Goal: Communication & Community: Answer question/provide support

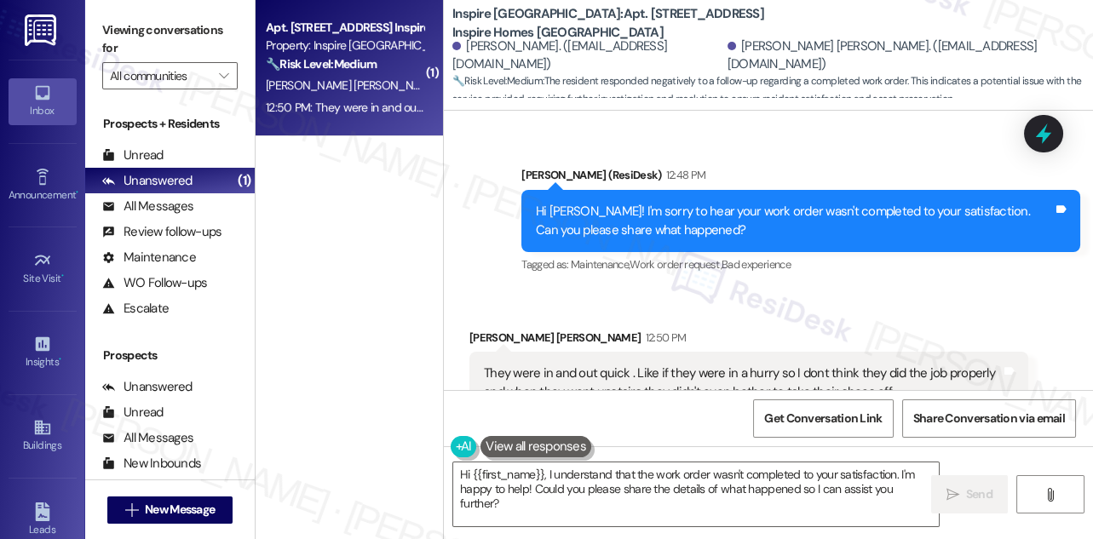
scroll to position [2163, 0]
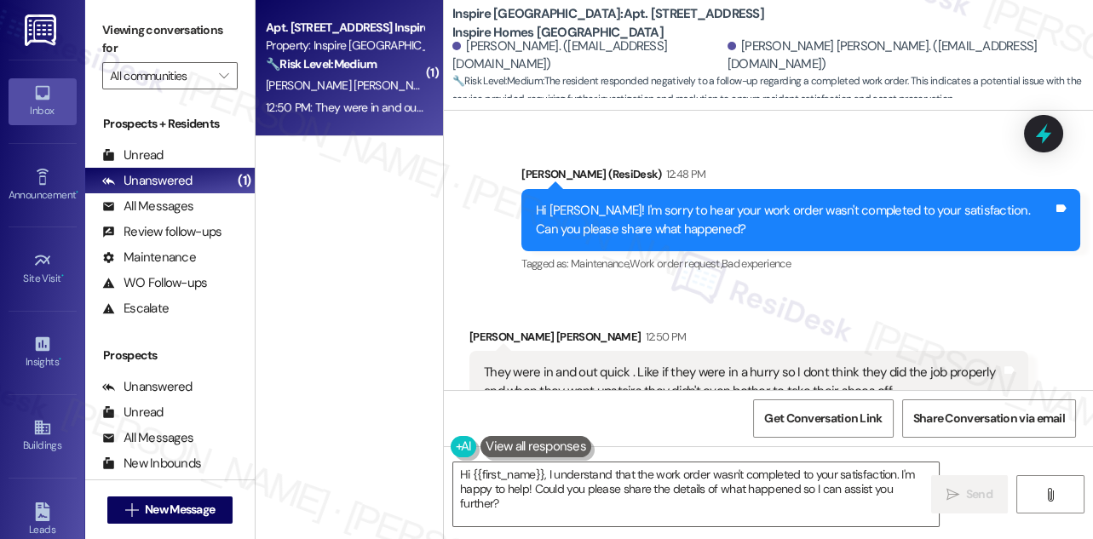
click at [686, 364] on div "They were in and out quick . Like if they were in a hurry so I dont think they …" at bounding box center [742, 382] width 517 height 37
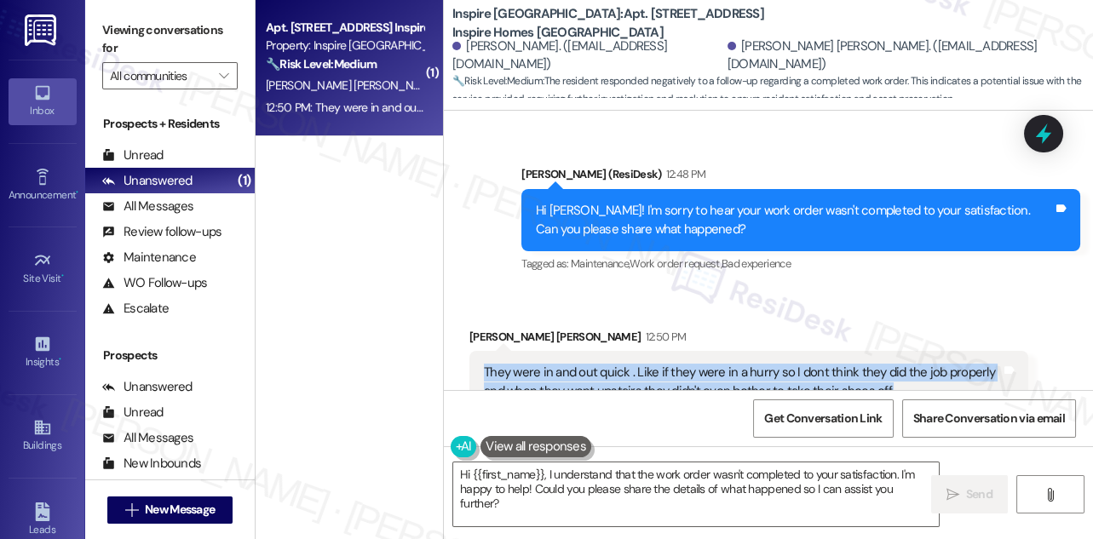
click at [686, 364] on div "They were in and out quick . Like if they were in a hurry so I dont think they …" at bounding box center [742, 382] width 517 height 37
click at [615, 364] on div "They were in and out quick . Like if they were in a hurry so I dont think they …" at bounding box center [742, 382] width 517 height 37
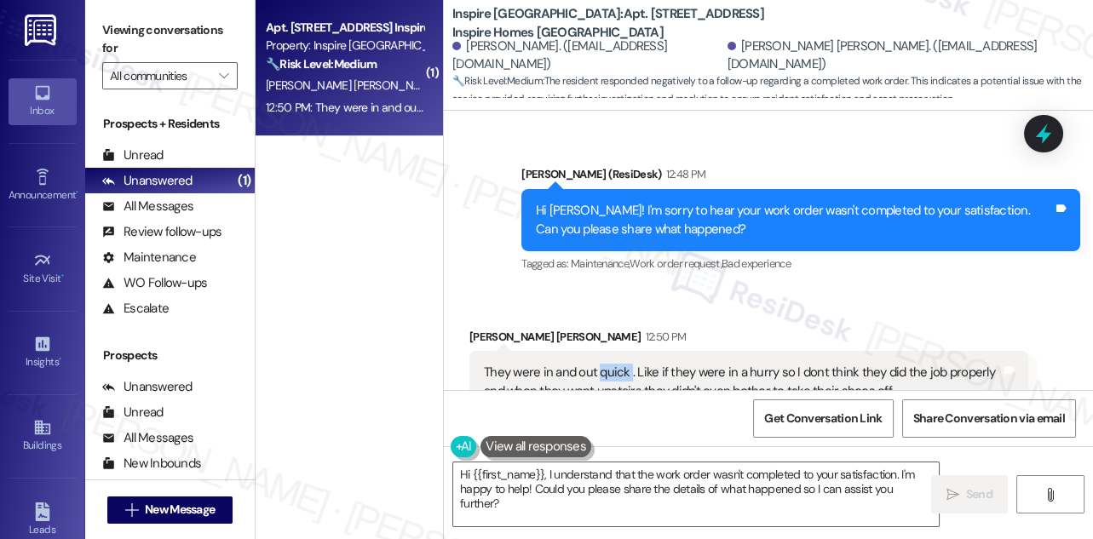
click at [615, 364] on div "They were in and out quick . Like if they were in a hurry so I dont think they …" at bounding box center [742, 382] width 517 height 37
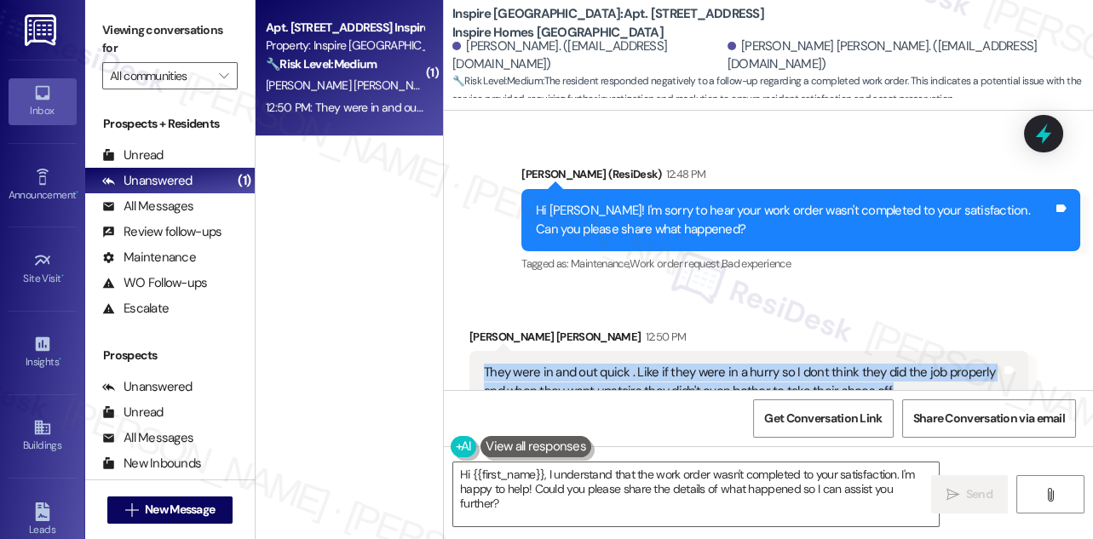
click at [615, 364] on div "They were in and out quick . Like if they were in a hurry so I dont think they …" at bounding box center [742, 382] width 517 height 37
click at [656, 364] on div "They were in and out quick . Like if they were in a hurry so I dont think they …" at bounding box center [742, 382] width 517 height 37
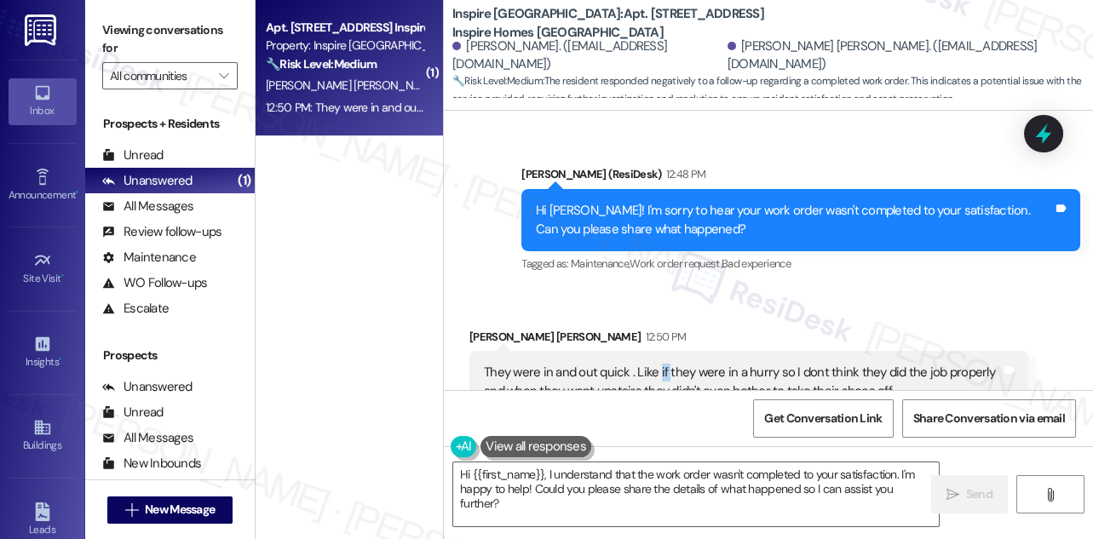
click at [656, 364] on div "They were in and out quick . Like if they were in a hurry so I dont think they …" at bounding box center [742, 382] width 517 height 37
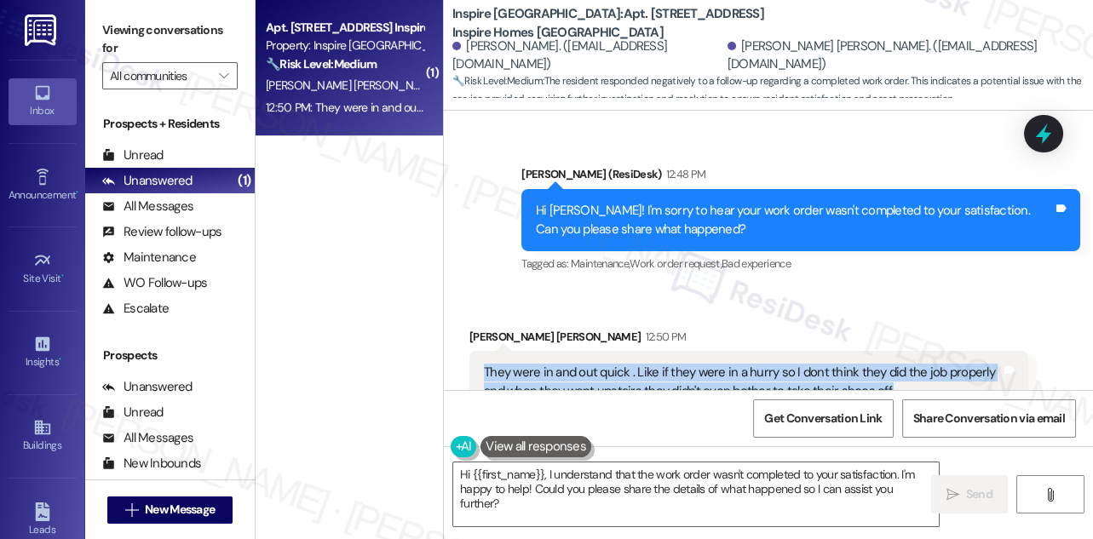
click at [656, 364] on div "They were in and out quick . Like if they were in a hurry so I dont think they …" at bounding box center [742, 382] width 517 height 37
click at [800, 364] on div "They were in and out quick . Like if they were in a hurry so I dont think they …" at bounding box center [742, 382] width 517 height 37
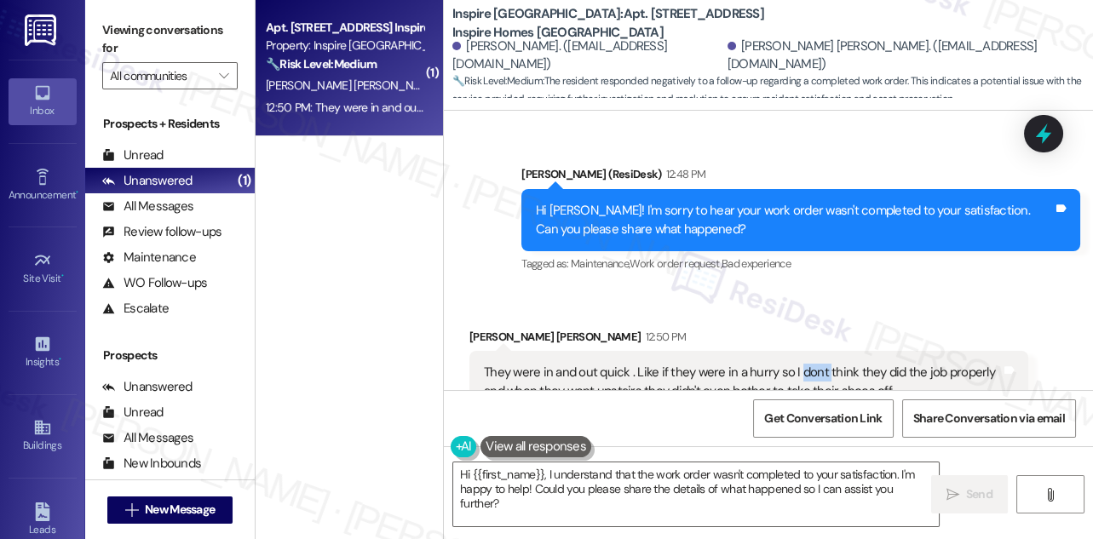
click at [800, 364] on div "They were in and out quick . Like if they were in a hurry so I dont think they …" at bounding box center [742, 382] width 517 height 37
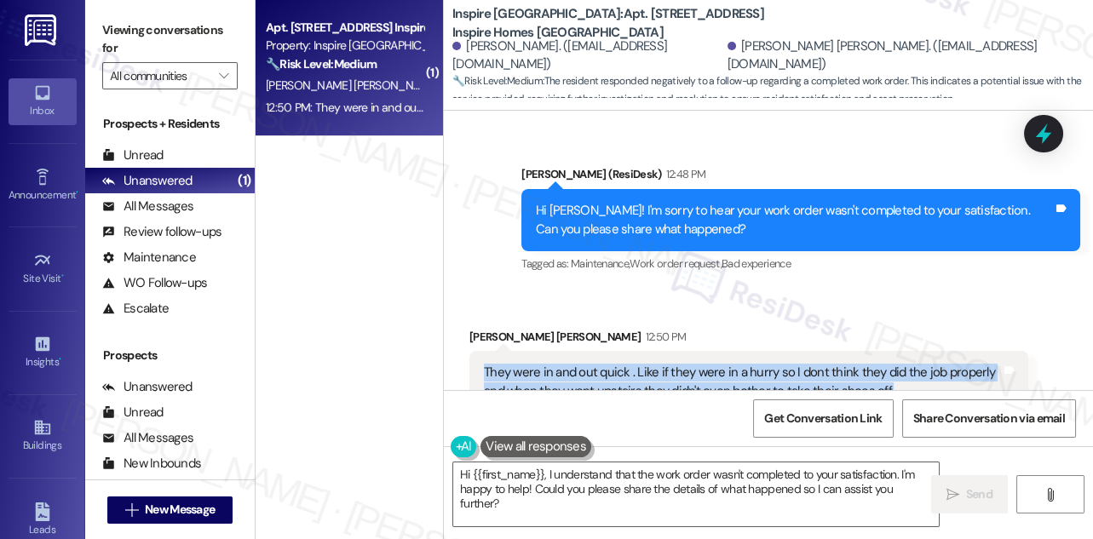
click at [800, 364] on div "They were in and out quick . Like if they were in a hurry so I dont think they …" at bounding box center [742, 382] width 517 height 37
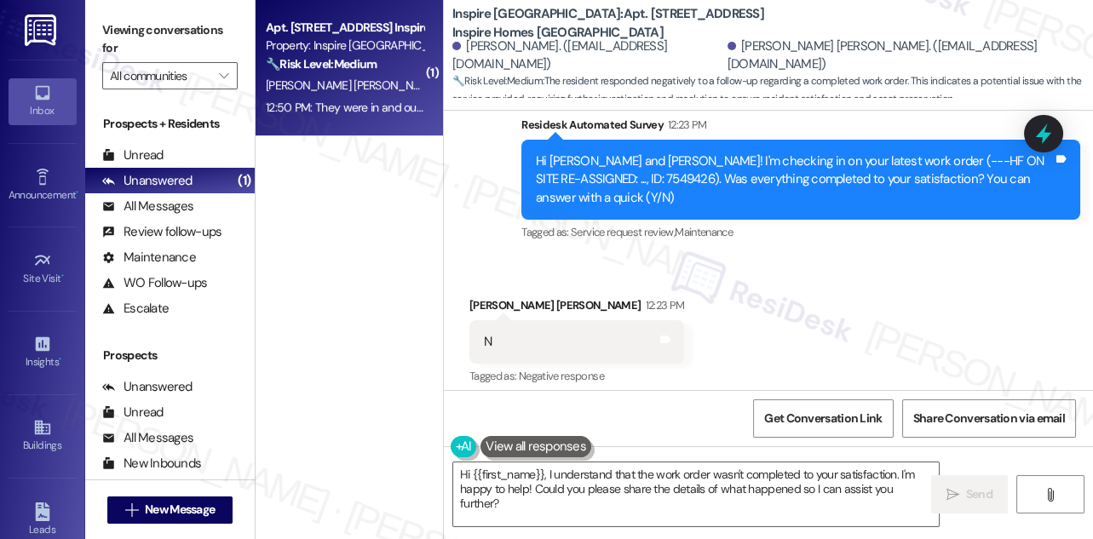
scroll to position [2008, 0]
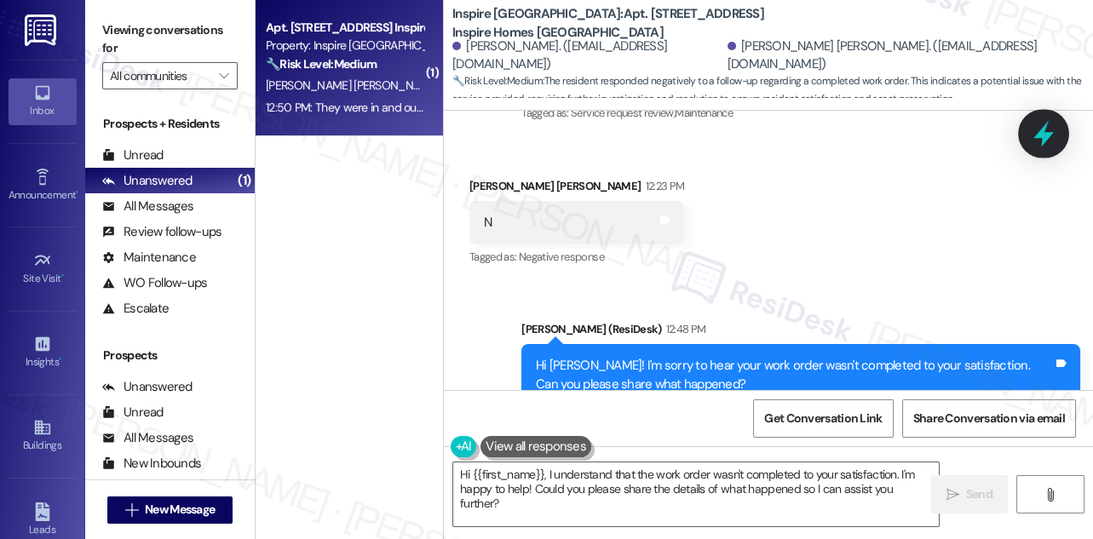
click at [1043, 133] on icon at bounding box center [1043, 134] width 20 height 26
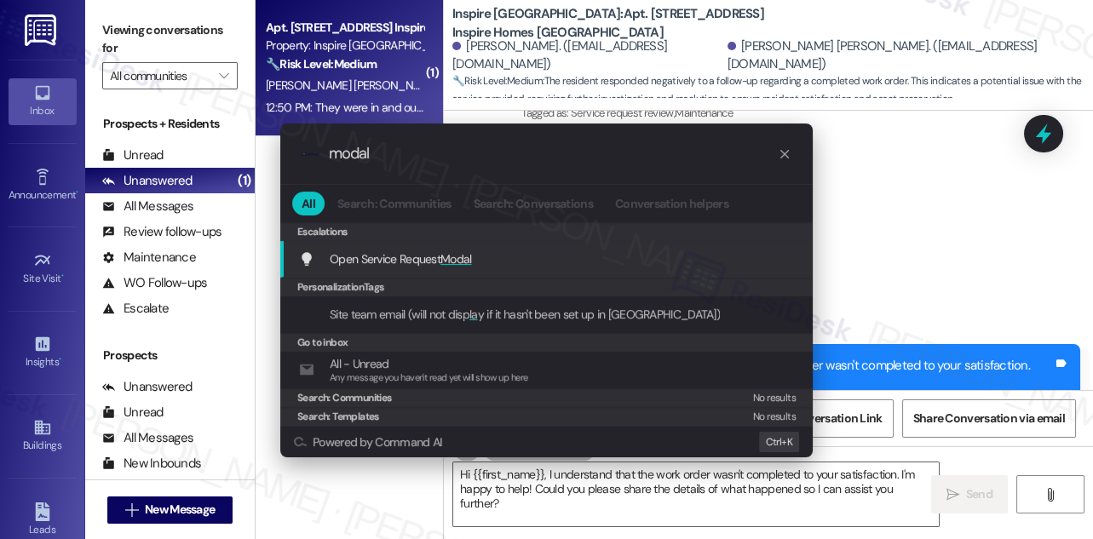
click at [461, 262] on span "Modal" at bounding box center [456, 258] width 32 height 15
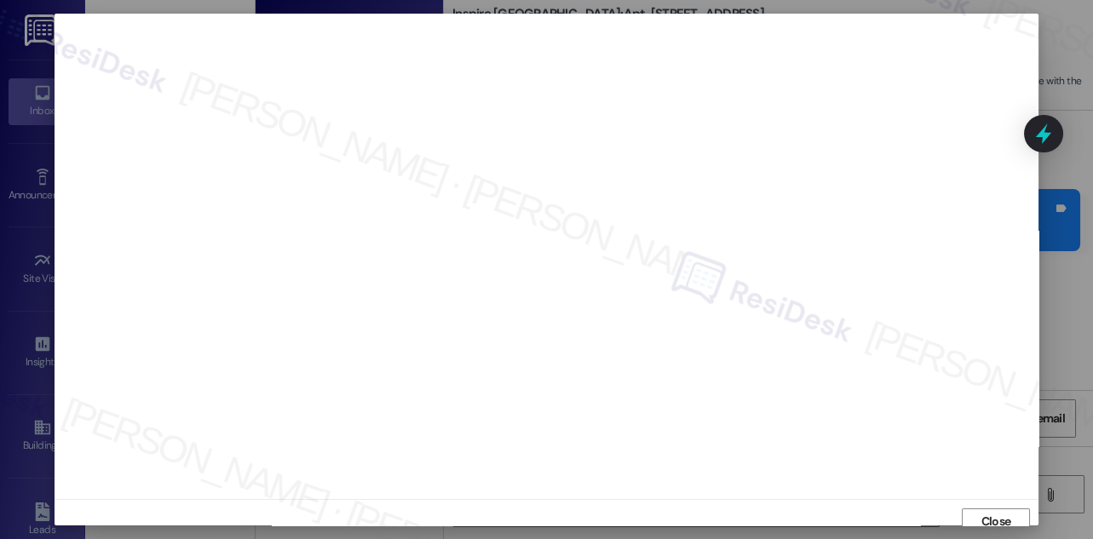
scroll to position [9, 0]
click at [994, 503] on span "Close" at bounding box center [996, 512] width 30 height 18
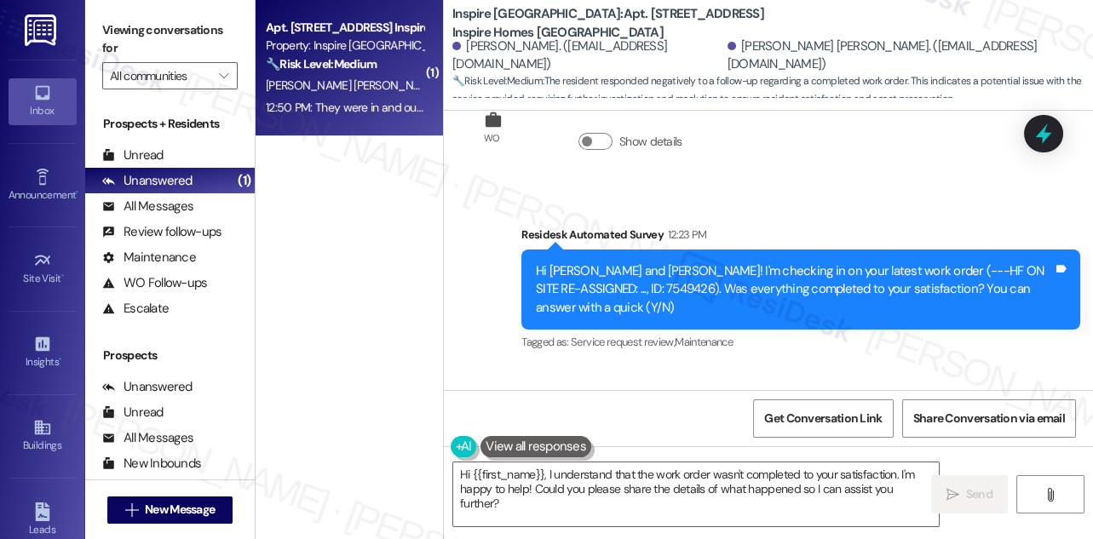
scroll to position [1776, 0]
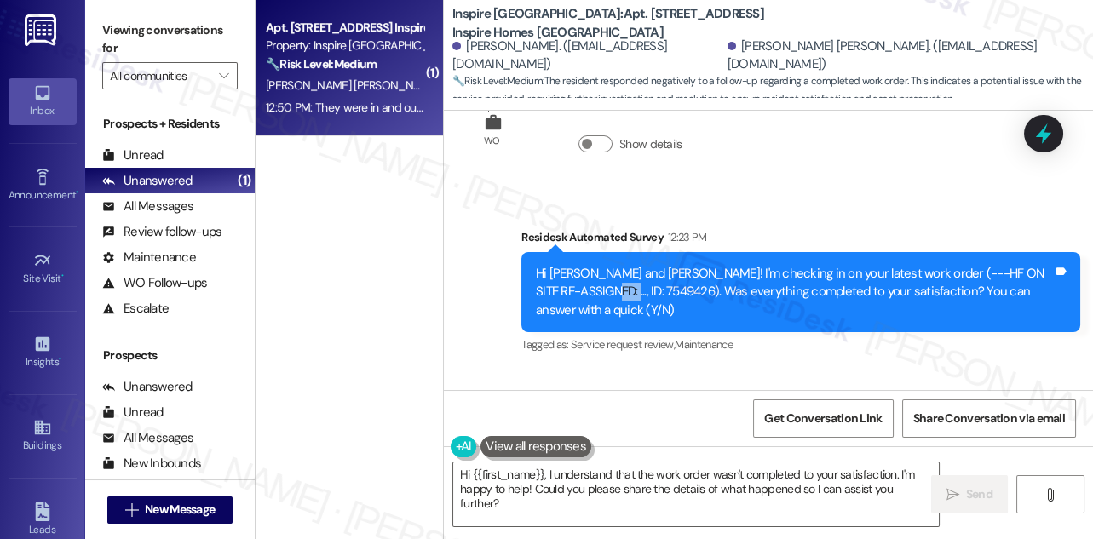
drag, startPoint x: 566, startPoint y: 272, endPoint x: 588, endPoint y: 272, distance: 22.2
click at [588, 272] on div "Hi [PERSON_NAME] and [PERSON_NAME]! I'm checking in on your latest work order (…" at bounding box center [794, 292] width 517 height 55
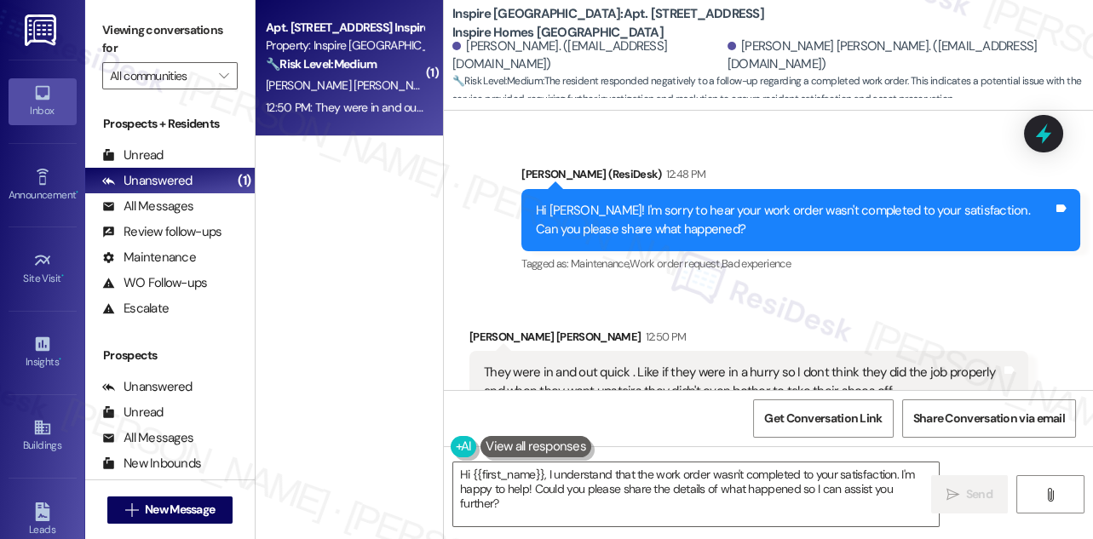
click at [578, 364] on div "They were in and out quick . Like if they were in a hurry so I dont think they …" at bounding box center [742, 382] width 517 height 37
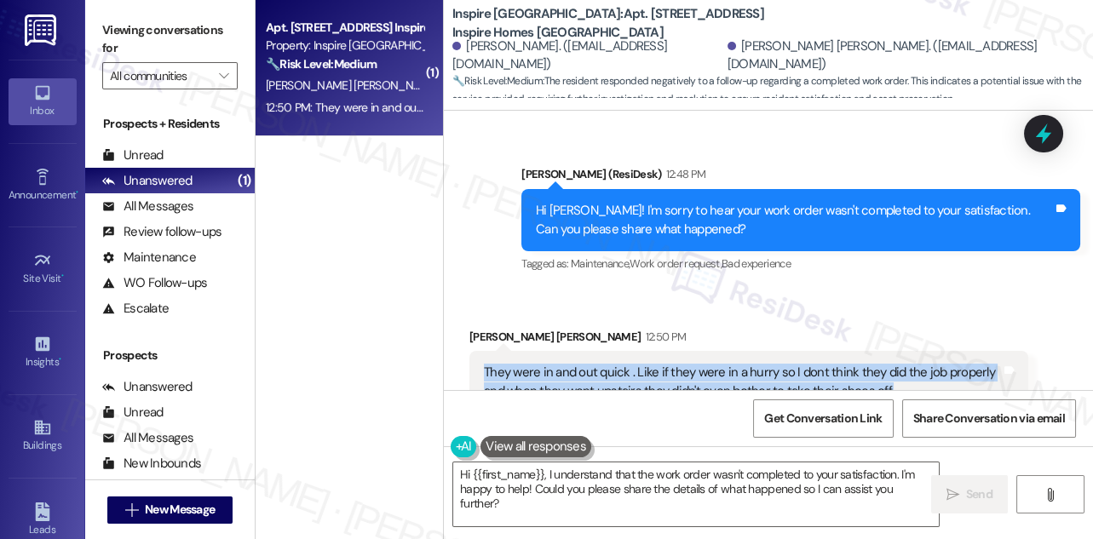
click at [578, 364] on div "They were in and out quick . Like if they were in a hurry so I dont think they …" at bounding box center [742, 382] width 517 height 37
click at [595, 476] on textarea "Hi {{first_name}}, I understand that the work order wasn't completed to your sa…" at bounding box center [696, 495] width 486 height 64
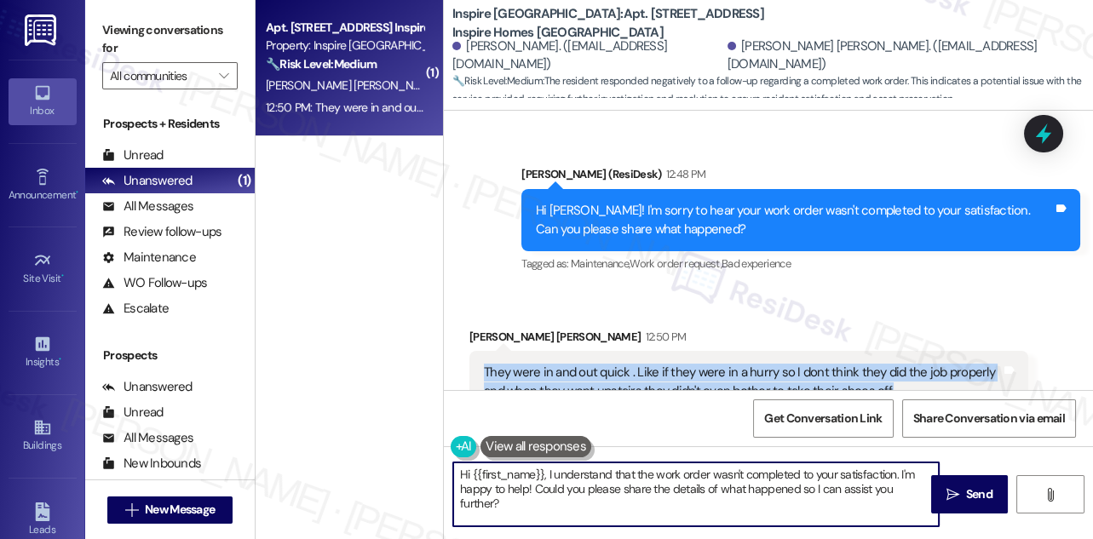
click at [595, 476] on textarea "Hi {{first_name}}, I understand that the work order wasn't completed to your sa…" at bounding box center [696, 495] width 486 height 64
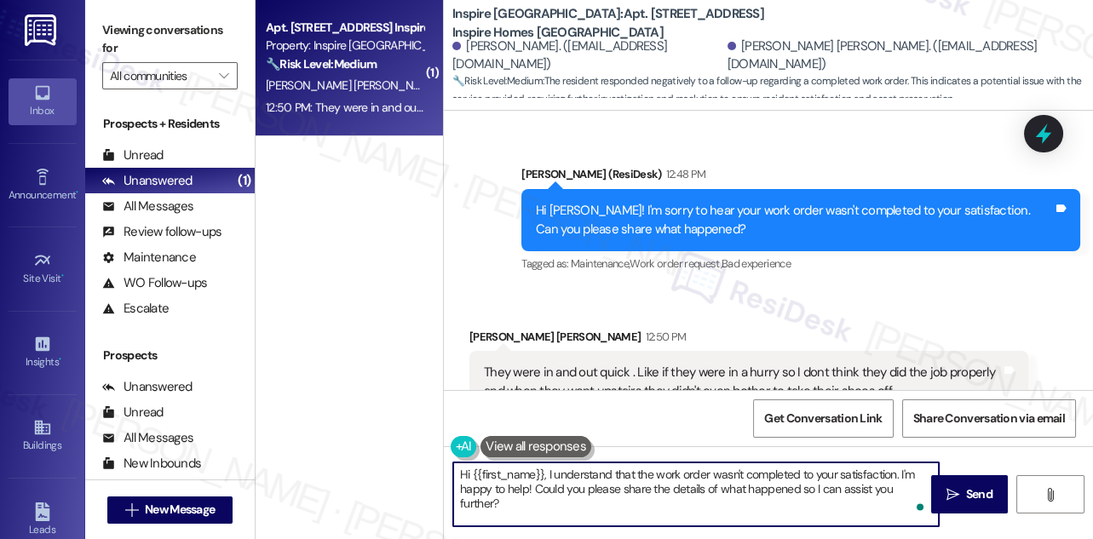
click at [595, 476] on textarea "Hi {{first_name}}, I understand that the work order wasn't completed to your sa…" at bounding box center [696, 495] width 486 height 64
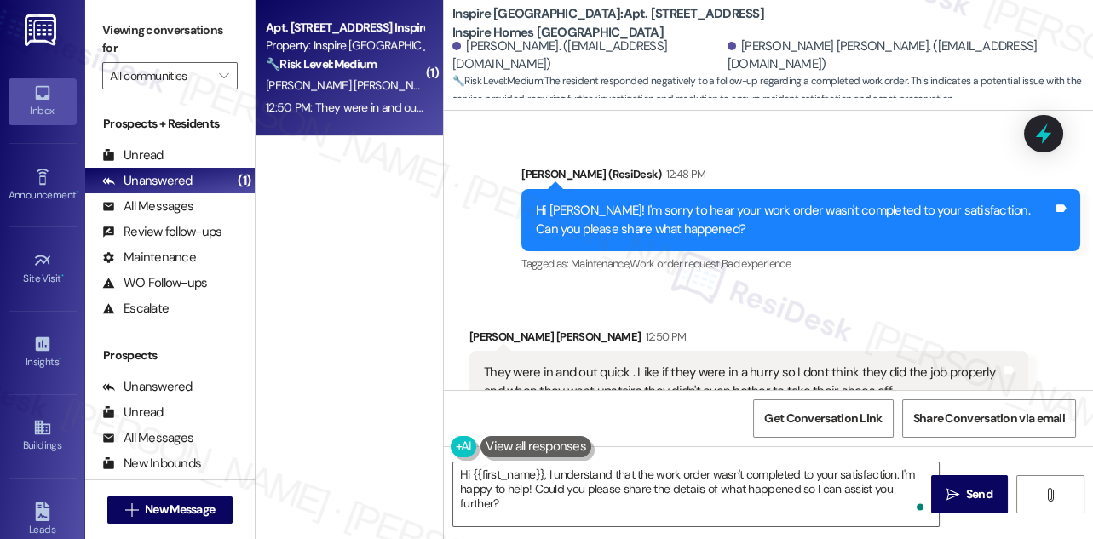
click at [756, 315] on div "Received via SMS [PERSON_NAME] [PERSON_NAME] 12:50 PM They were in and out quic…" at bounding box center [749, 371] width 584 height 112
click at [741, 364] on div "They were in and out quick . Like if they were in a hurry so I dont think they …" at bounding box center [742, 382] width 517 height 37
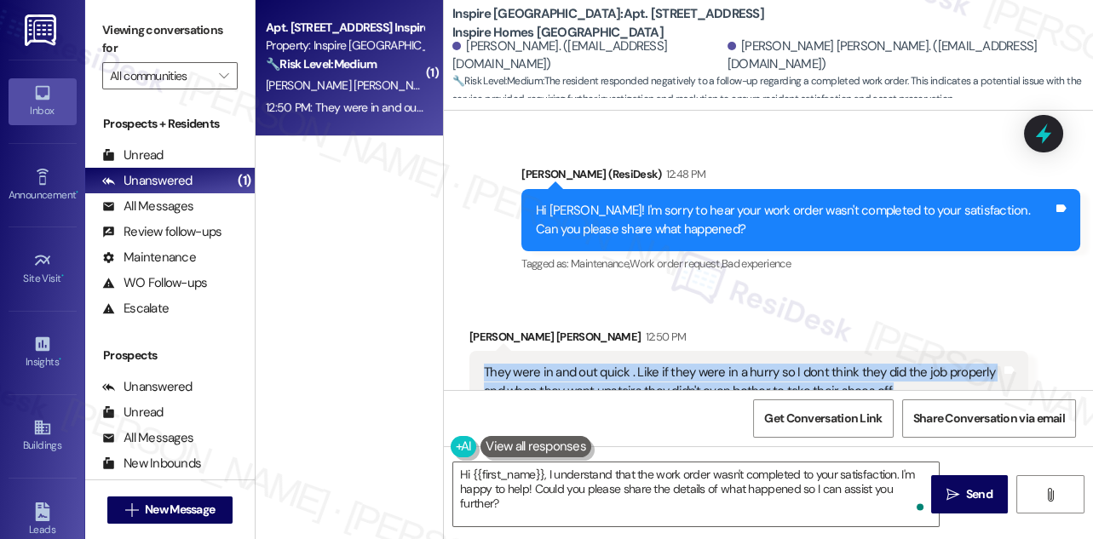
click at [741, 364] on div "They were in and out quick . Like if they were in a hurry so I dont think they …" at bounding box center [742, 382] width 517 height 37
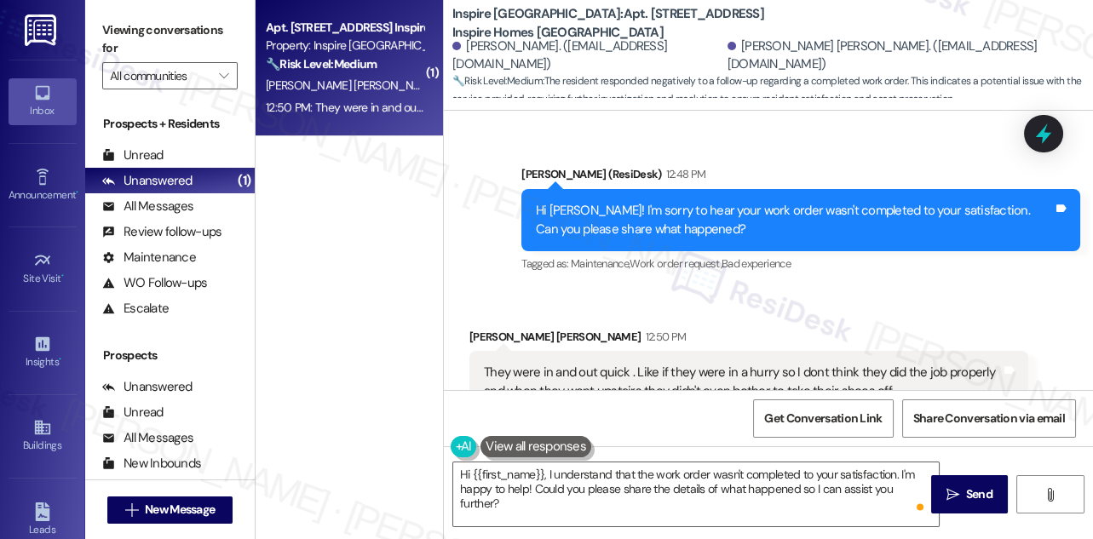
click at [720, 315] on div "Received via SMS [PERSON_NAME] [PERSON_NAME] 12:50 PM They were in and out quic…" at bounding box center [749, 371] width 584 height 112
click at [620, 364] on div "They were in and out quick . Like if they were in a hurry so I dont think they …" at bounding box center [742, 382] width 517 height 37
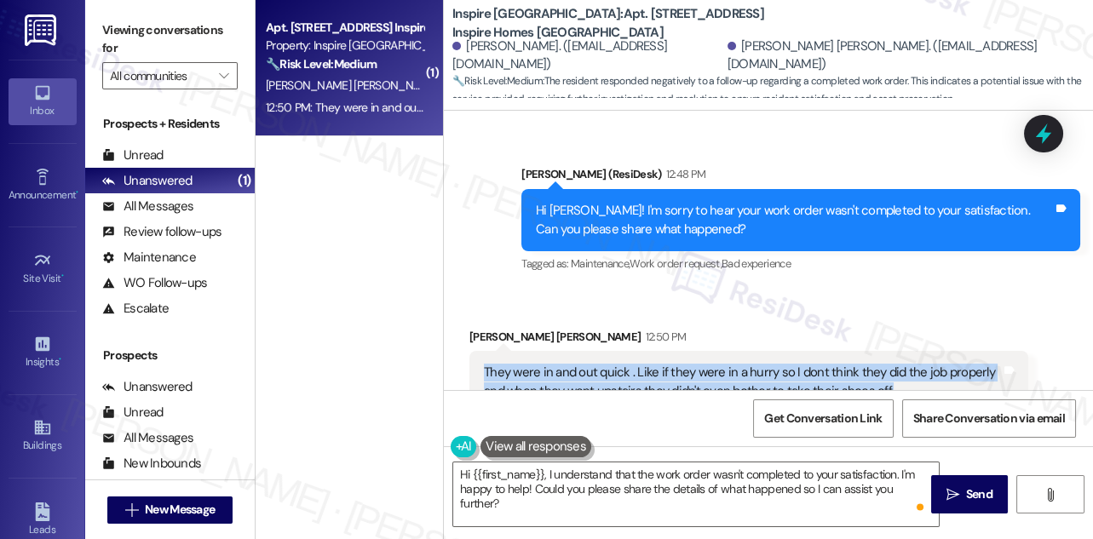
click at [620, 364] on div "They were in and out quick . Like if they were in a hurry so I dont think they …" at bounding box center [742, 382] width 517 height 37
copy div "They were in and out quick . Like if they were in a hurry so I dont think they …"
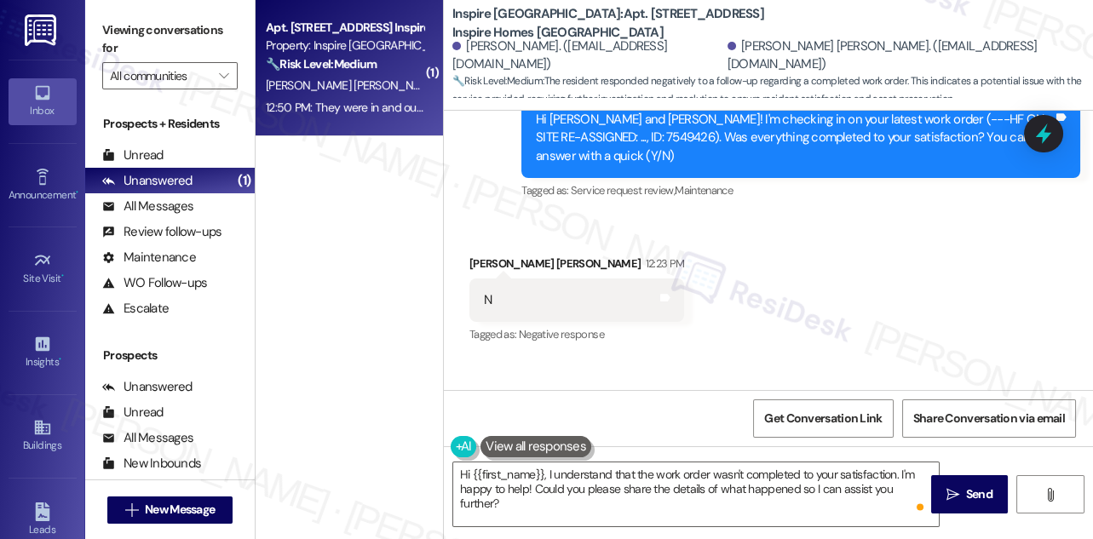
scroll to position [1854, 0]
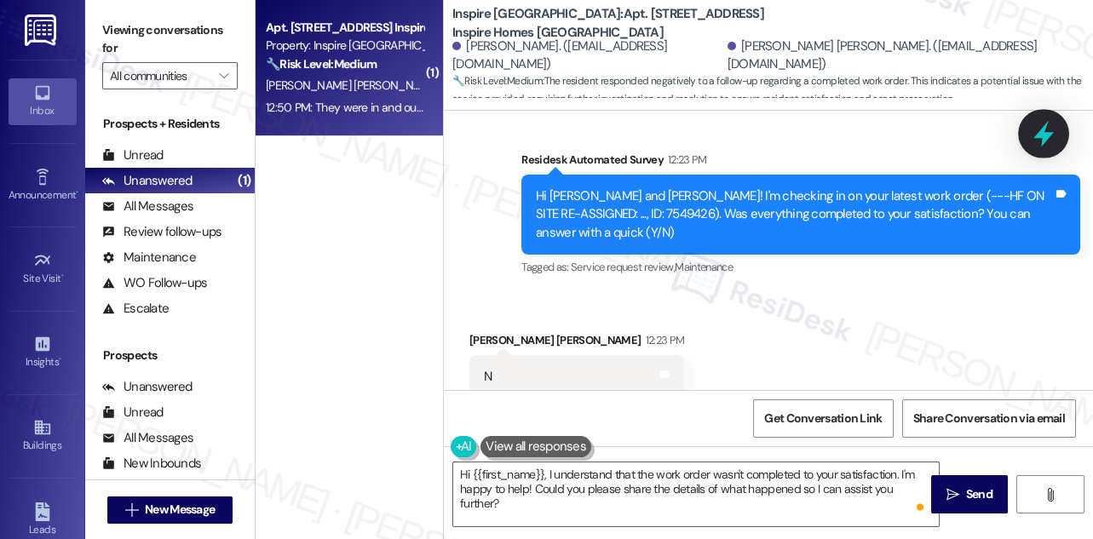
click at [1031, 133] on icon at bounding box center [1043, 133] width 29 height 29
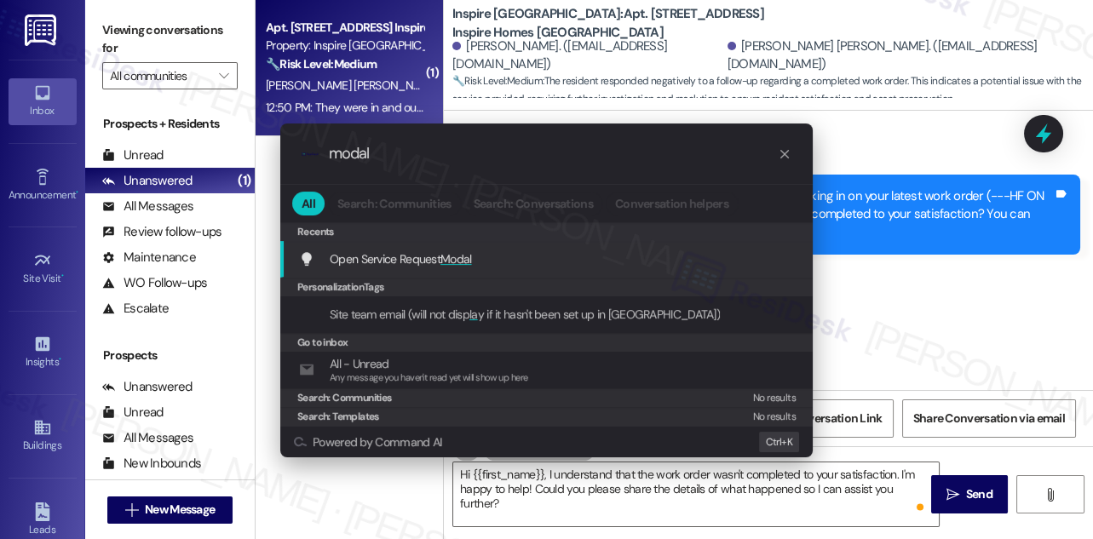
type input "modal"
click at [461, 259] on span "Modal" at bounding box center [456, 258] width 32 height 15
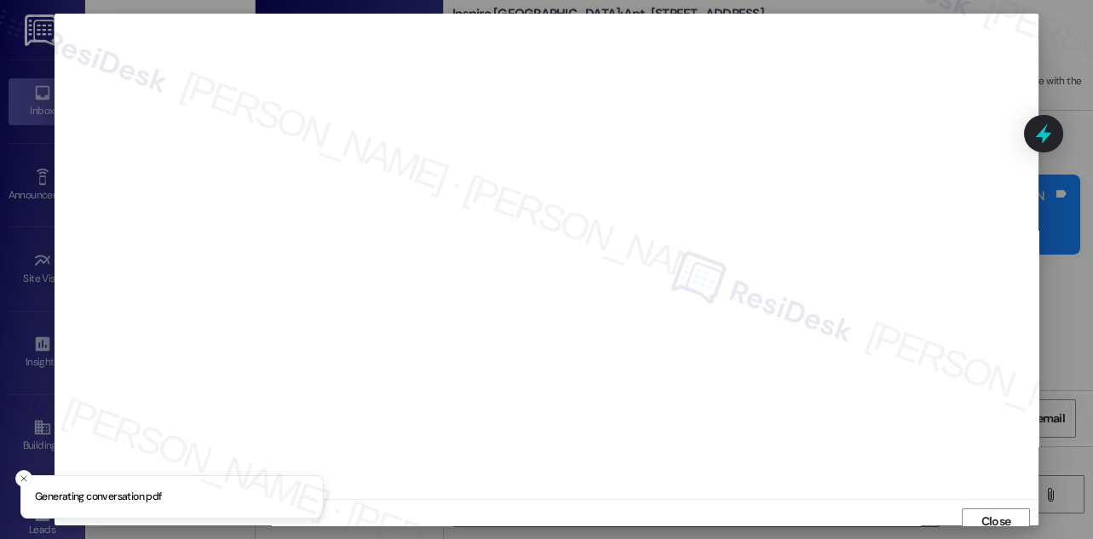
scroll to position [9, 0]
click at [981, 503] on span "Close" at bounding box center [996, 512] width 30 height 18
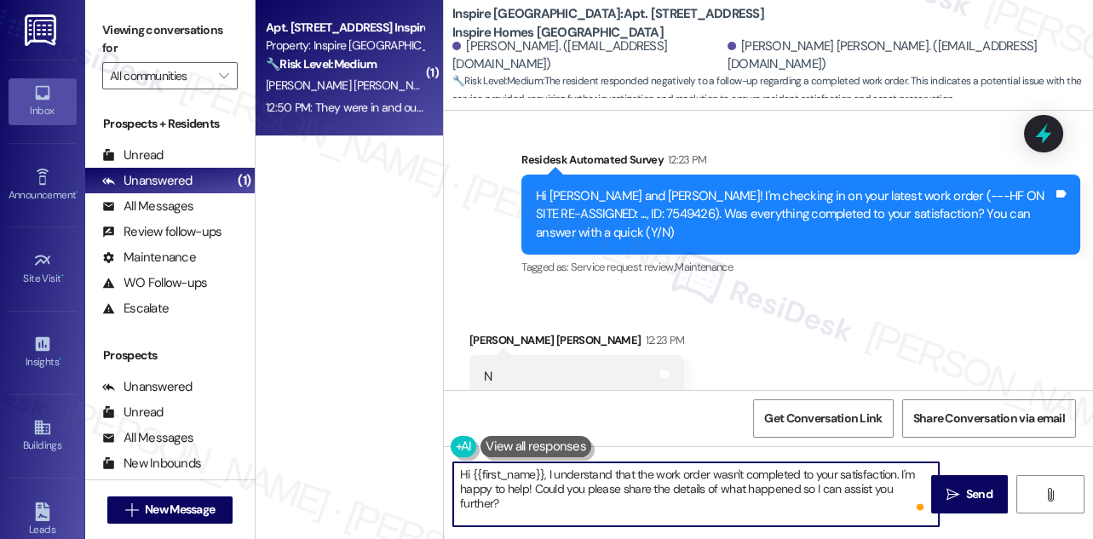
click at [665, 483] on textarea "Hi {{first_name}}, I understand that the work order wasn't completed to your sa…" at bounding box center [696, 495] width 486 height 64
click at [664, 485] on textarea "Hi {{first_name}}, I understand that the work order wasn't completed to your sa…" at bounding box center [696, 495] width 486 height 64
click at [663, 485] on textarea "Hi {{first_name}}, I understand that the work order wasn't completed to your sa…" at bounding box center [696, 495] width 486 height 64
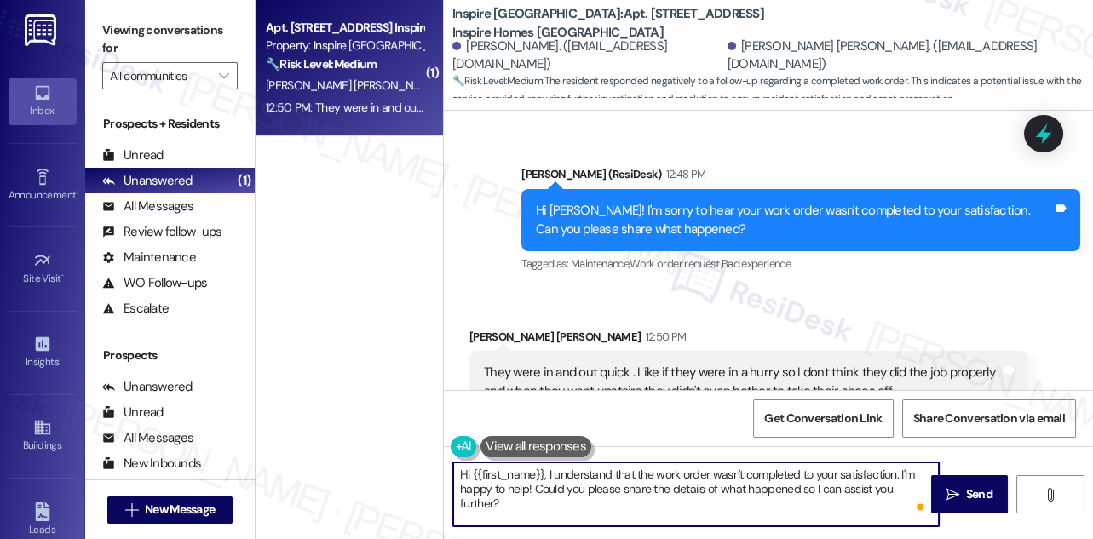
click at [668, 474] on textarea "Hi {{first_name}}, I understand that the work order wasn't completed to your sa…" at bounding box center [696, 495] width 486 height 64
click at [729, 498] on textarea "I'm sorry to hear that happened. If you have any special instructions for the t…" at bounding box center [696, 495] width 486 height 64
type textarea "I'm sorry to hear that happened. If you have any special instructions for the t…"
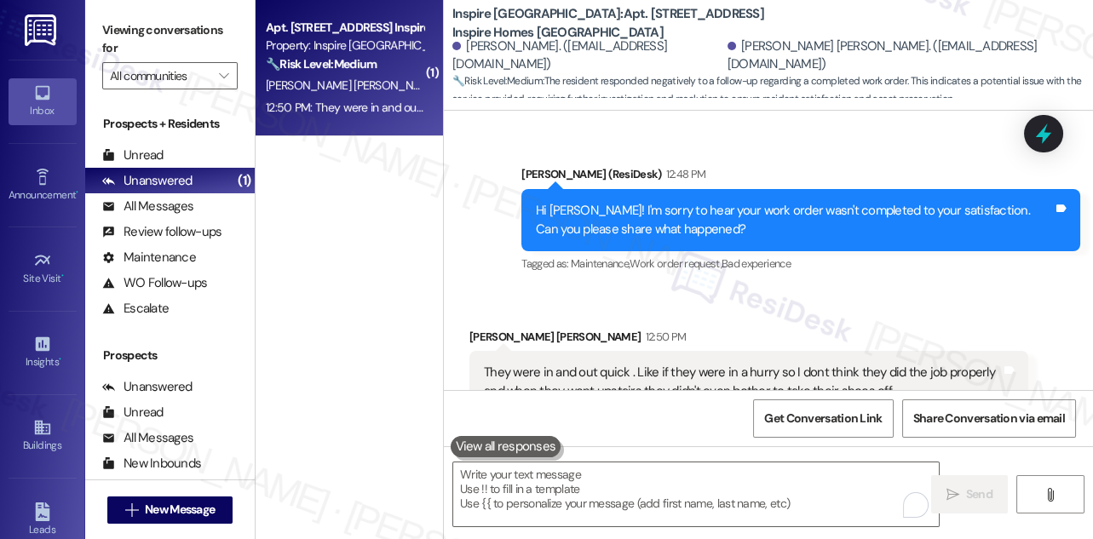
click at [93, 14] on div "Viewing conversations for All communities " at bounding box center [170, 53] width 170 height 106
click at [104, 6] on div "Viewing conversations for All communities " at bounding box center [170, 53] width 170 height 106
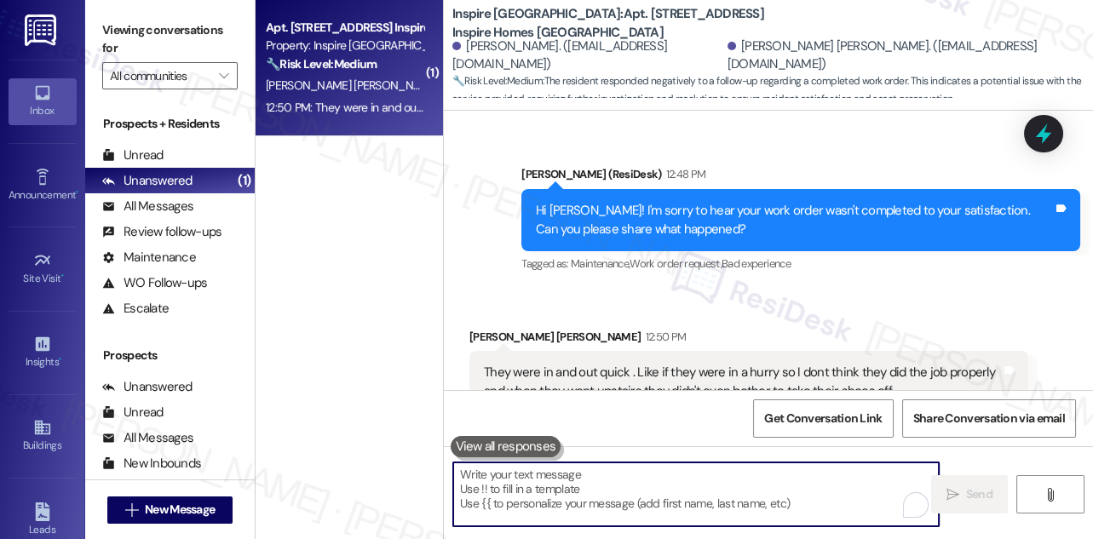
click at [545, 481] on textarea "To enrich screen reader interactions, please activate Accessibility in Grammarl…" at bounding box center [696, 495] width 486 height 64
paste textarea "Sorry to hear that happened! Next time you submit a work order, feel free to in…"
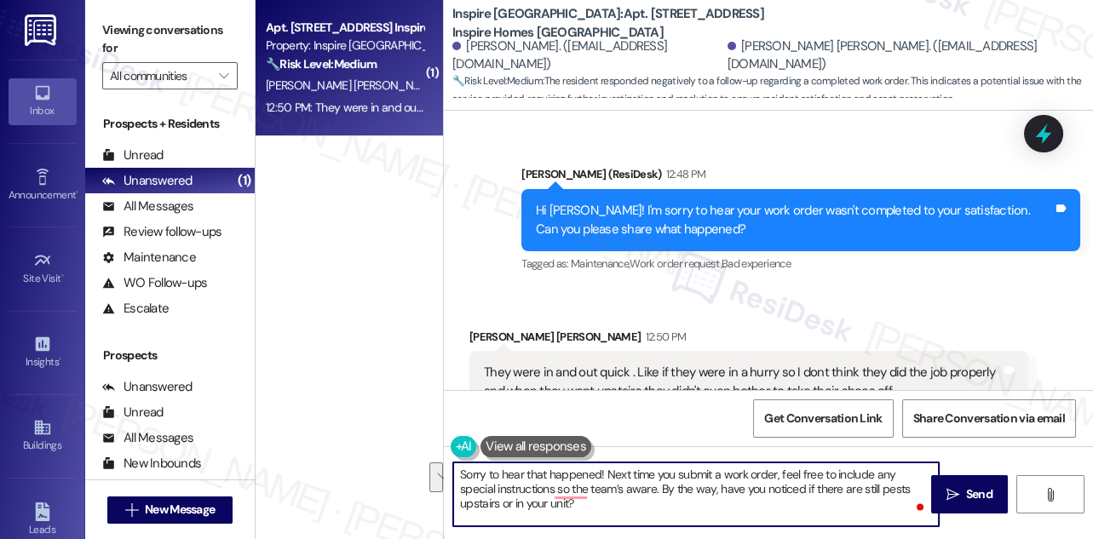
drag, startPoint x: 605, startPoint y: 472, endPoint x: 801, endPoint y: 489, distance: 196.7
click at [801, 489] on textarea "Sorry to hear that happened! Next time you submit a work order, feel free to in…" at bounding box center [696, 495] width 486 height 64
click at [778, 508] on textarea "Sorry to hear that happened! Next time you submit a work order, feel free to in…" at bounding box center [696, 495] width 486 height 64
click at [572, 351] on div "They were in and out quick . Like if they were in a hurry so I dont think they …" at bounding box center [748, 382] width 559 height 62
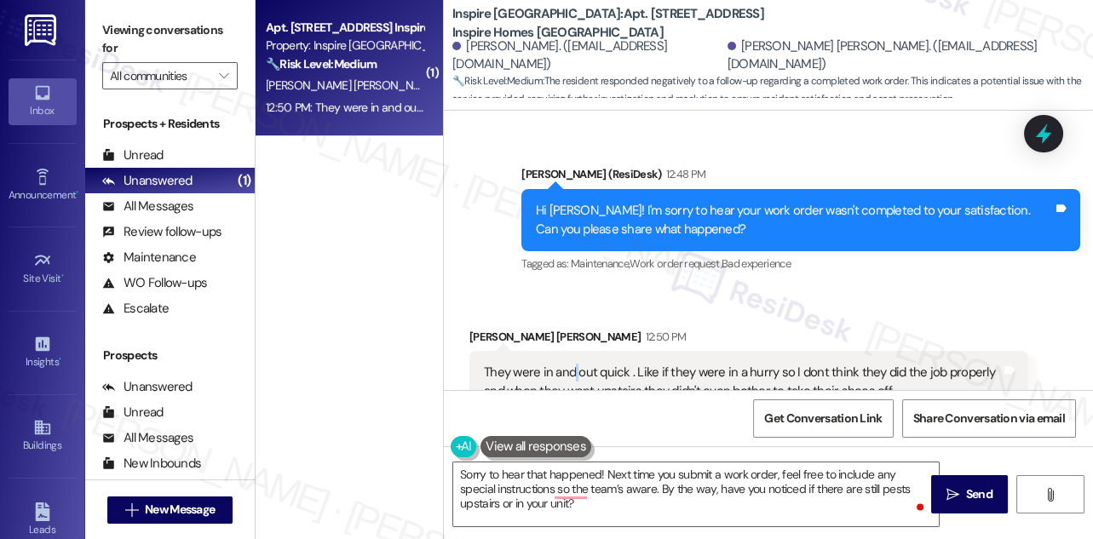
click at [572, 351] on div "They were in and out quick . Like if they were in a hurry so I dont think they …" at bounding box center [748, 382] width 559 height 62
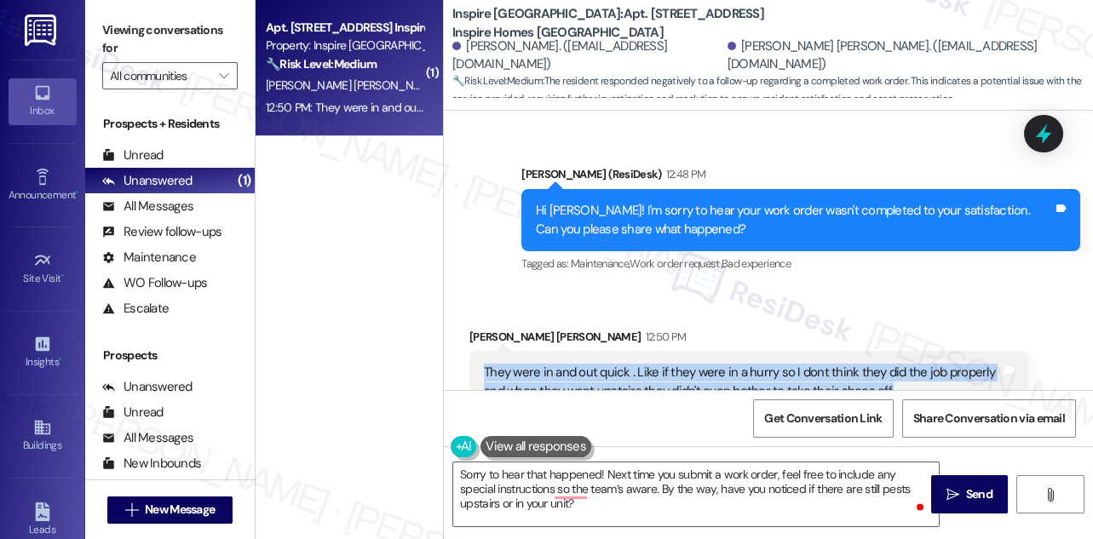
click at [572, 351] on div "They were in and out quick . Like if they were in a hurry so I dont think they …" at bounding box center [748, 382] width 559 height 62
click at [731, 364] on div "They were in and out quick . Like if they were in a hurry so I dont think they …" at bounding box center [742, 382] width 517 height 37
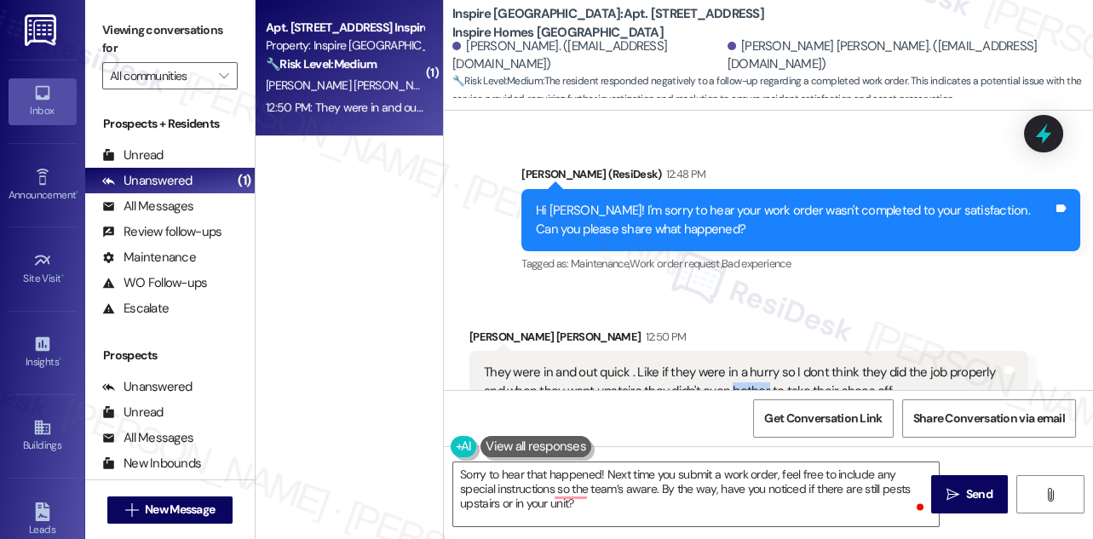
click at [731, 364] on div "They were in and out quick . Like if they were in a hurry so I dont think they …" at bounding box center [742, 382] width 517 height 37
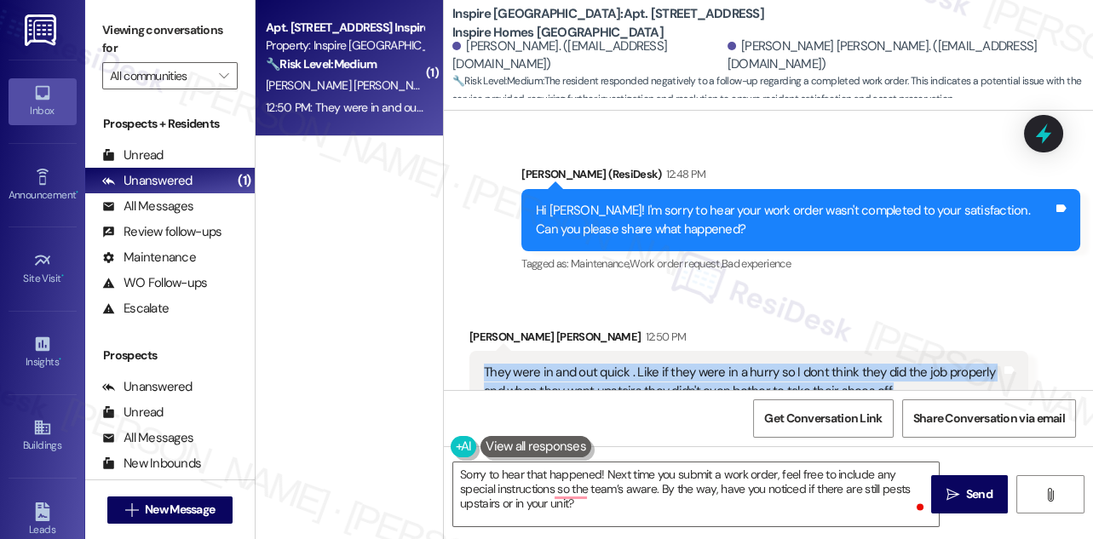
click at [731, 364] on div "They were in and out quick . Like if they were in a hurry so I dont think they …" at bounding box center [742, 382] width 517 height 37
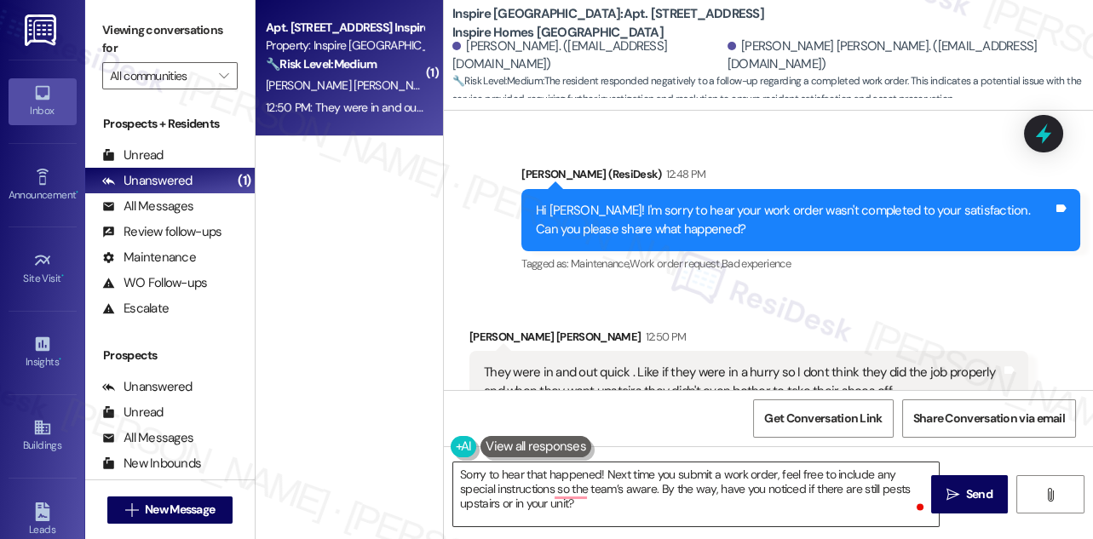
click at [569, 464] on textarea "Sorry to hear that happened! Next time you submit a work order, feel free to in…" at bounding box center [696, 495] width 486 height 64
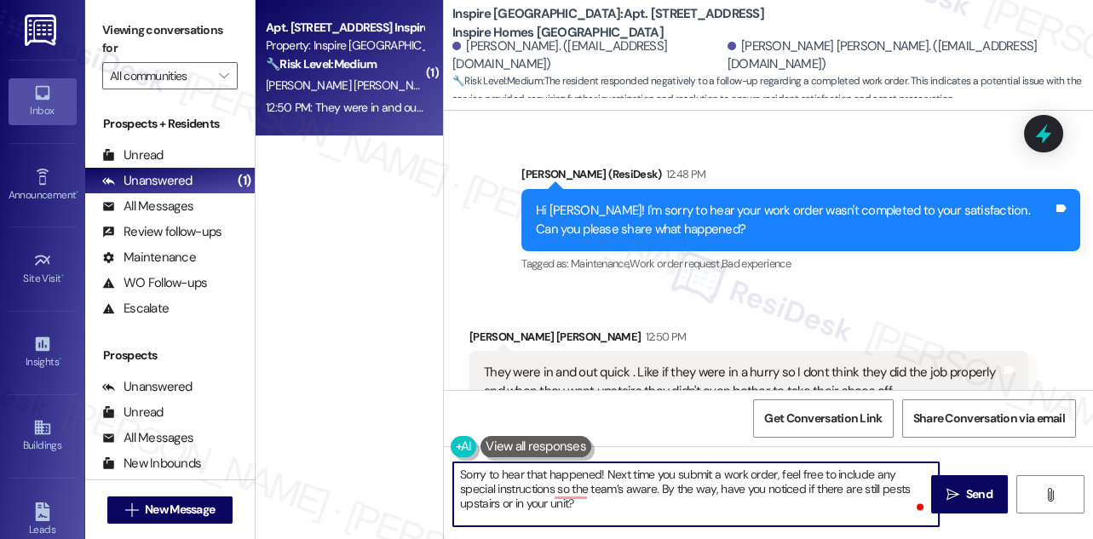
click at [569, 464] on textarea "Sorry to hear that happened! Next time you submit a work order, feel free to in…" at bounding box center [696, 495] width 486 height 64
click at [681, 290] on div "Received via SMS [PERSON_NAME] [PERSON_NAME] 12:50 PM They were in and out quic…" at bounding box center [768, 358] width 649 height 137
click at [617, 490] on textarea "Sorry to hear that happened! Next time you submit a work order, feel free to in…" at bounding box center [696, 495] width 486 height 64
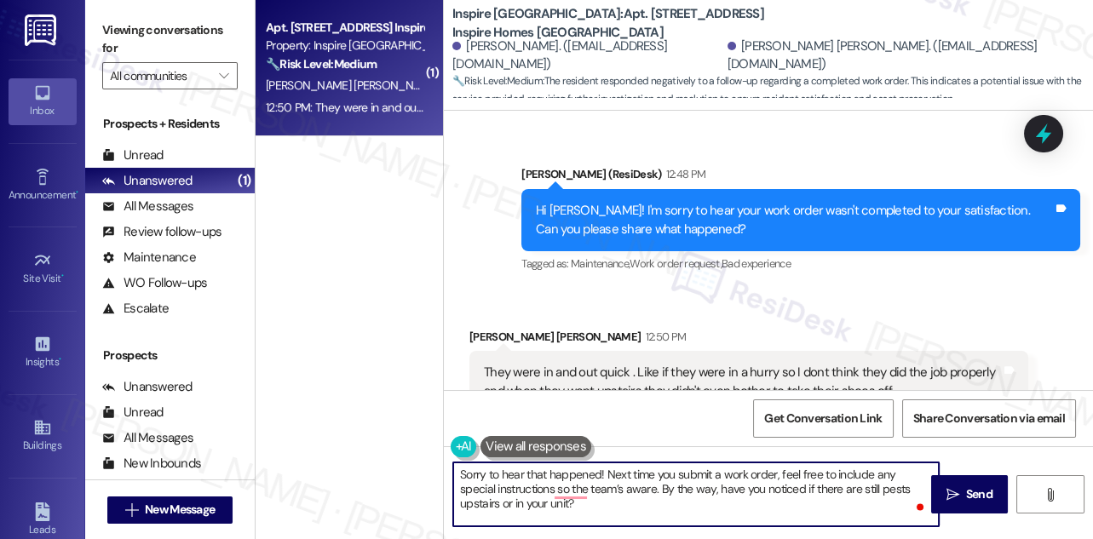
click at [645, 487] on textarea "Sorry to hear that happened! Next time you submit a work order, feel free to in…" at bounding box center [696, 495] width 486 height 64
click at [704, 499] on textarea "Sorry to hear that happened! Next time you submit a work order, feel free to in…" at bounding box center [696, 495] width 486 height 64
click at [532, 503] on textarea "Sorry to hear that happened! Next time you submit a work order, feel free to in…" at bounding box center [696, 495] width 486 height 64
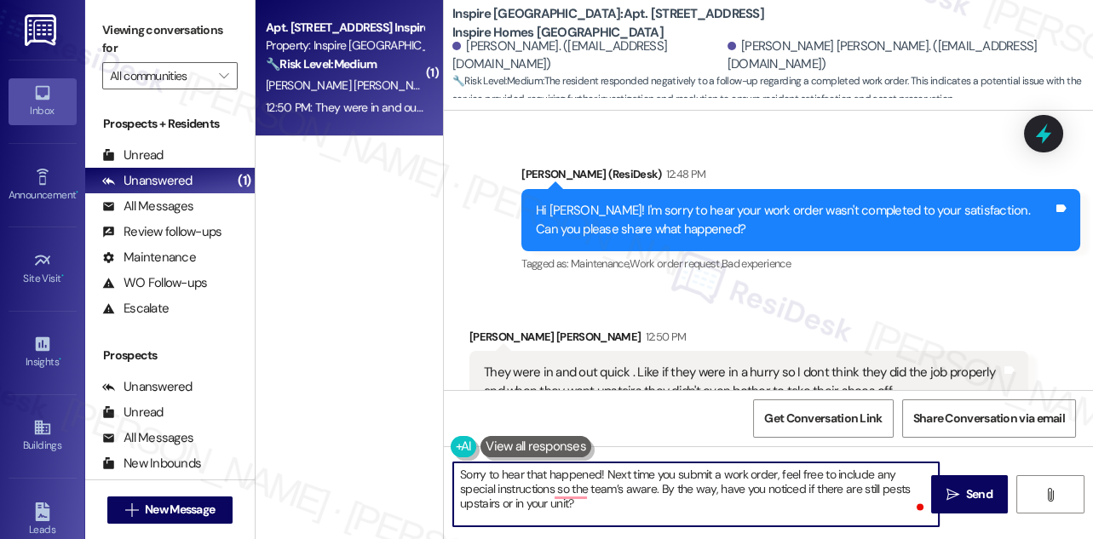
click at [532, 503] on textarea "Sorry to hear that happened! Next time you submit a work order, feel free to in…" at bounding box center [696, 495] width 486 height 64
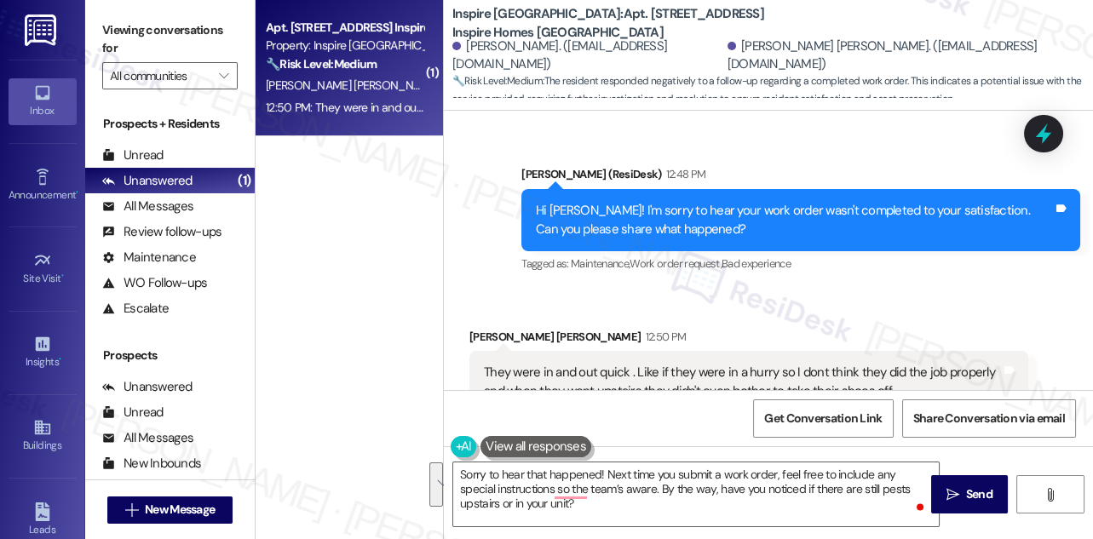
click at [741, 364] on div "They were in and out quick . Like if they were in a hurry so I dont think they …" at bounding box center [742, 382] width 517 height 37
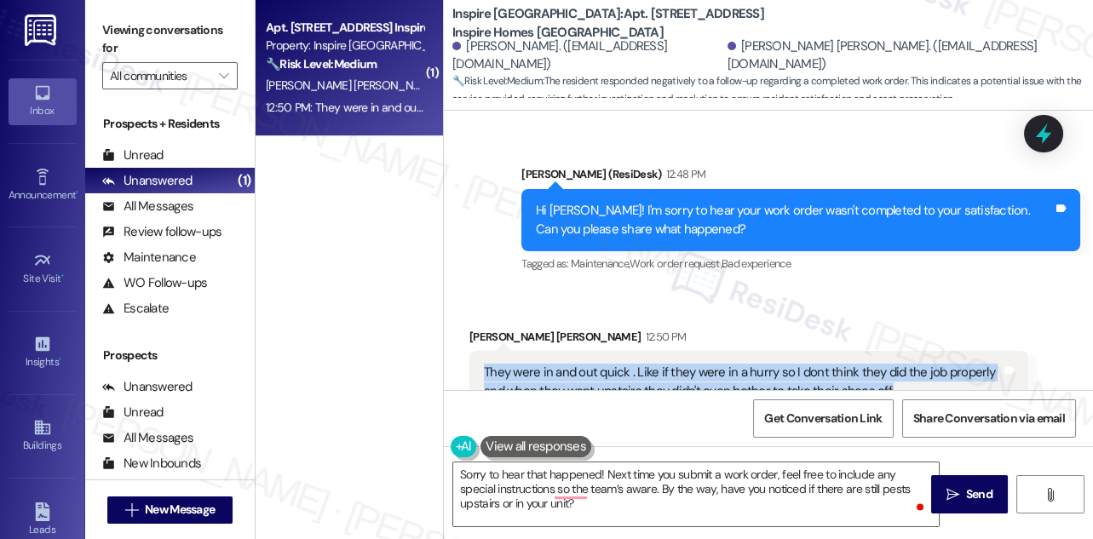
click at [741, 364] on div "They were in and out quick . Like if they were in a hurry so I dont think they …" at bounding box center [742, 382] width 517 height 37
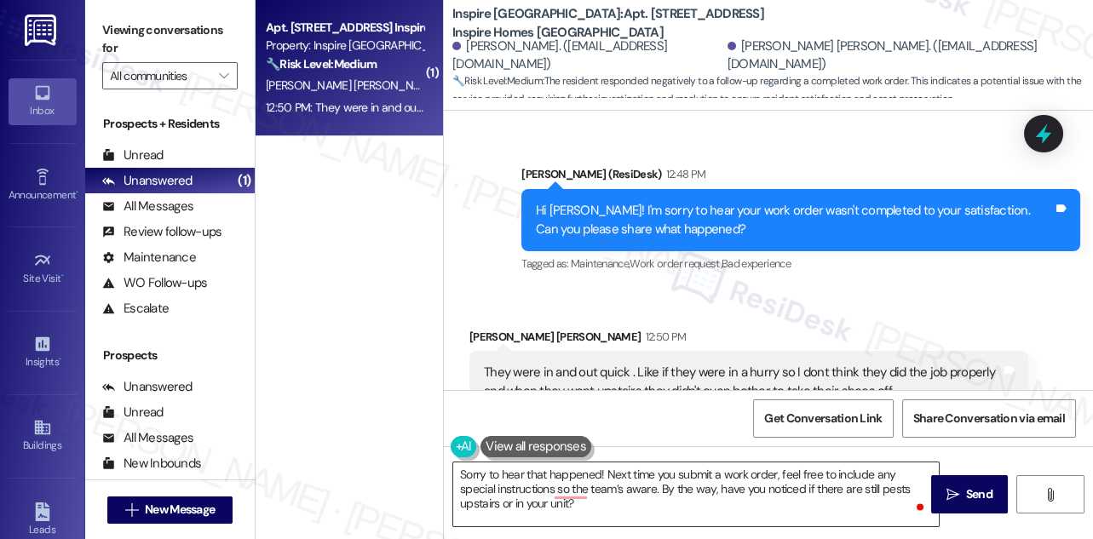
click at [751, 503] on textarea "Sorry to hear that happened! Next time you submit a work order, feel free to in…" at bounding box center [696, 495] width 486 height 64
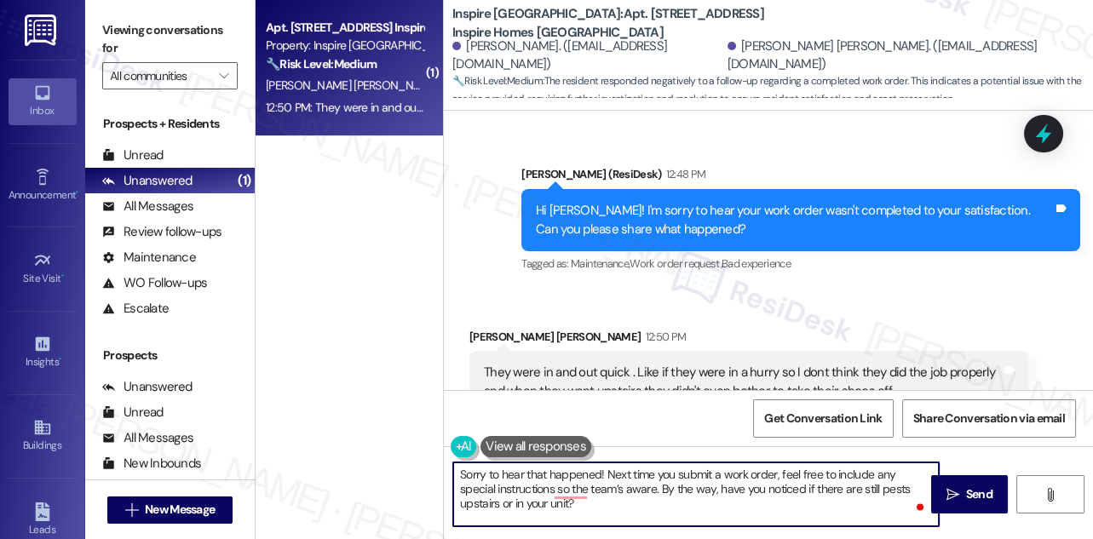
click at [751, 503] on textarea "Sorry to hear that happened! Next time you submit a work order, feel free to in…" at bounding box center [696, 495] width 486 height 64
click at [590, 513] on textarea "Sorry to hear that happened! Next time you submit a work order, feel free to in…" at bounding box center [696, 495] width 486 height 64
drag, startPoint x: 676, startPoint y: 489, endPoint x: 647, endPoint y: 489, distance: 29.0
click at [647, 489] on textarea "Sorry to hear that happened! Next time you submit a work order, feel free to in…" at bounding box center [696, 495] width 486 height 64
click at [608, 472] on textarea "Sorry to hear that happened! Next time you submit a work order, feel free to in…" at bounding box center [696, 495] width 486 height 64
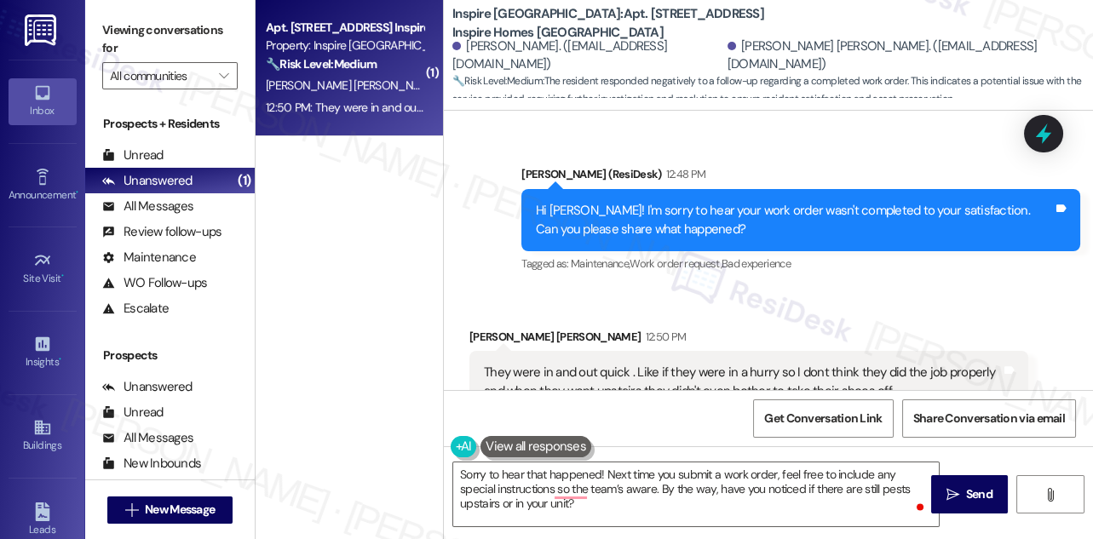
click at [584, 364] on div "They were in and out quick . Like if they were in a hurry so I dont think they …" at bounding box center [742, 382] width 517 height 37
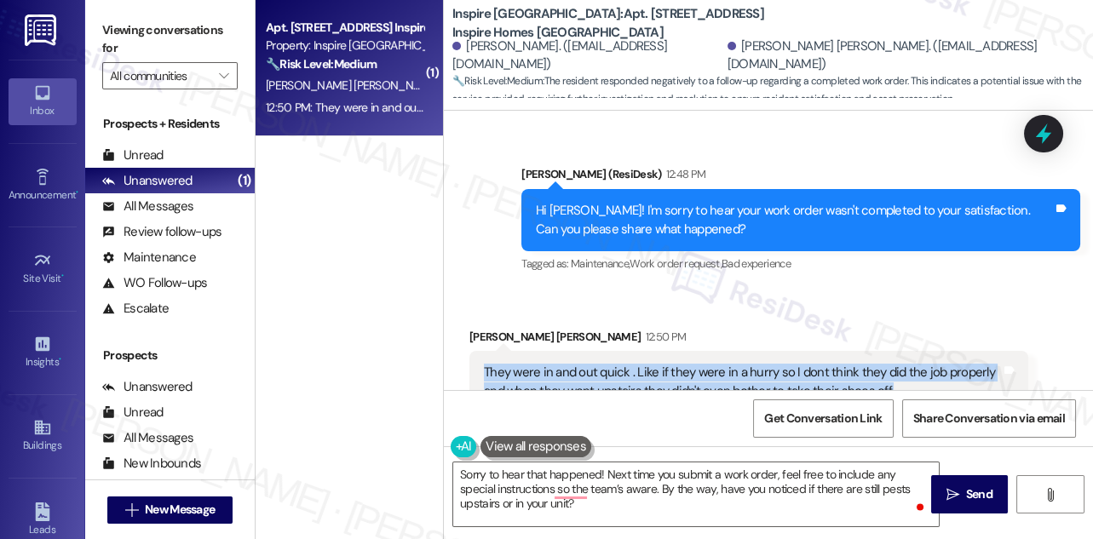
click at [584, 364] on div "They were in and out quick . Like if they were in a hurry so I dont think they …" at bounding box center [742, 382] width 517 height 37
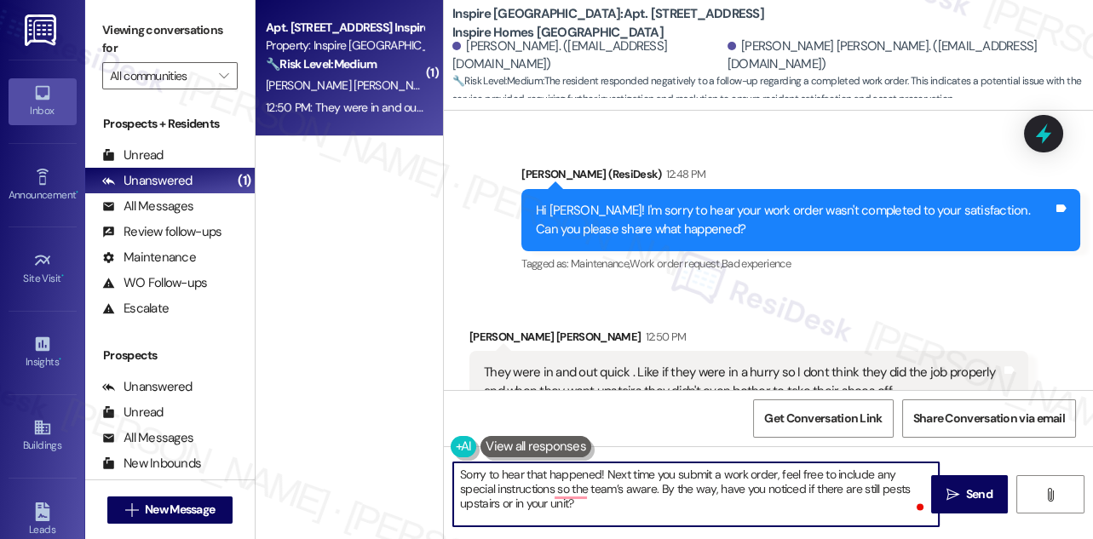
click at [664, 483] on textarea "Sorry to hear that happened! Next time you submit a work order, feel free to in…" at bounding box center [696, 495] width 486 height 64
click at [695, 469] on textarea "Sorry to hear that happened! Next time you submit a work order, feel free to in…" at bounding box center [696, 495] width 486 height 64
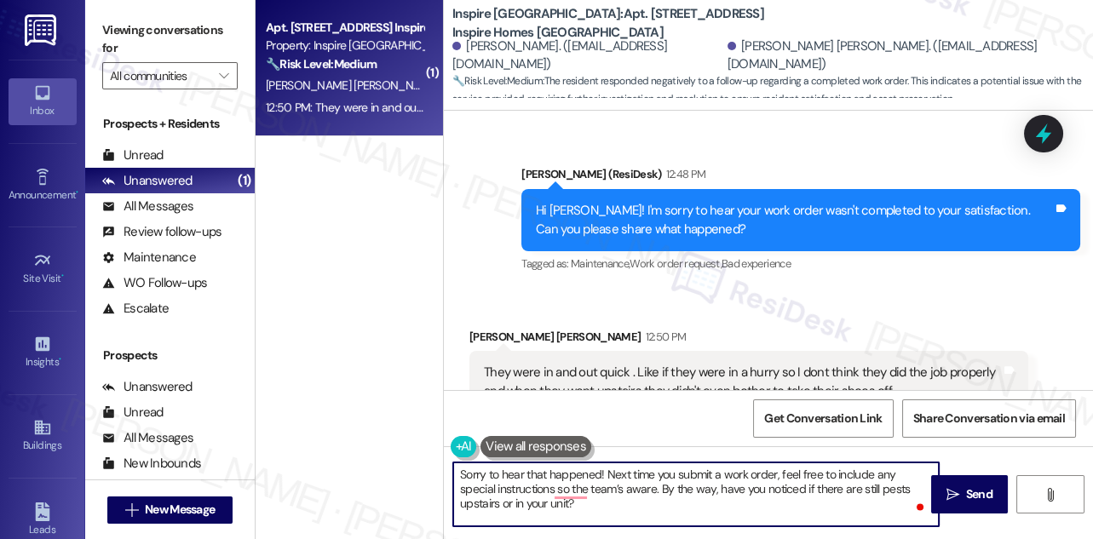
click at [695, 469] on textarea "Sorry to hear that happened! Next time you submit a work order, feel free to in…" at bounding box center [696, 495] width 486 height 64
click at [520, 487] on textarea "Sorry to hear that happened! Next time you submit a work order, feel free to in…" at bounding box center [696, 495] width 486 height 64
drag, startPoint x: 804, startPoint y: 503, endPoint x: 795, endPoint y: 503, distance: 9.4
click at [804, 503] on textarea "Sorry to hear that happened! Next time you submit a work order, feel free to in…" at bounding box center [696, 495] width 486 height 64
click at [468, 501] on textarea "Sorry to hear that happened! Next time you submit a work order, feel free to in…" at bounding box center [696, 495] width 486 height 64
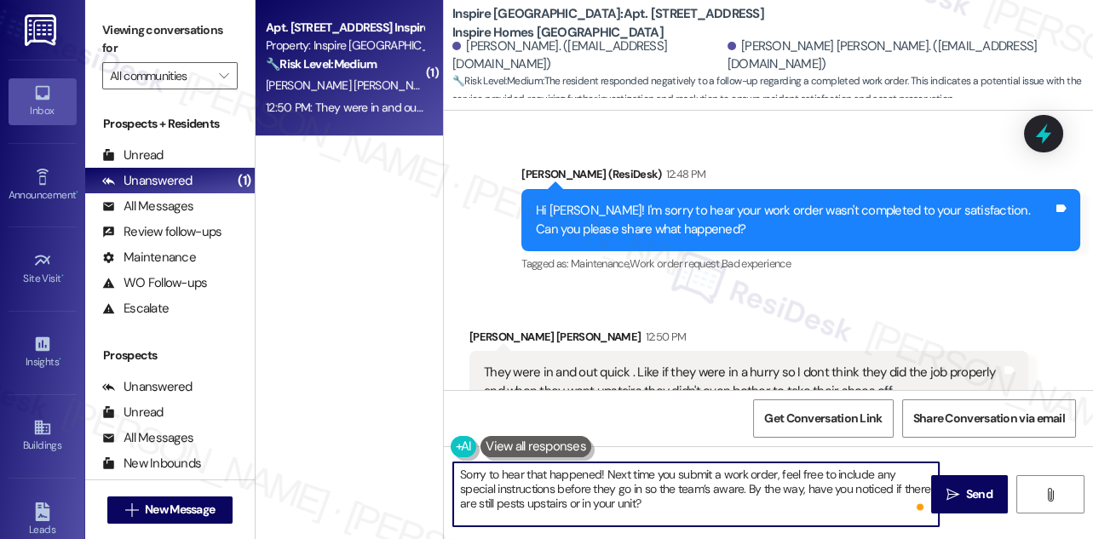
click at [545, 498] on textarea "Sorry to hear that happened! Next time you submit a work order, feel free to in…" at bounding box center [696, 495] width 486 height 64
click at [613, 498] on textarea "Sorry to hear that happened! Next time you submit a work order, feel free to in…" at bounding box center [696, 495] width 486 height 64
click at [639, 502] on textarea "Sorry to hear that happened! Next time you submit a work order, feel free to in…" at bounding box center [696, 495] width 486 height 64
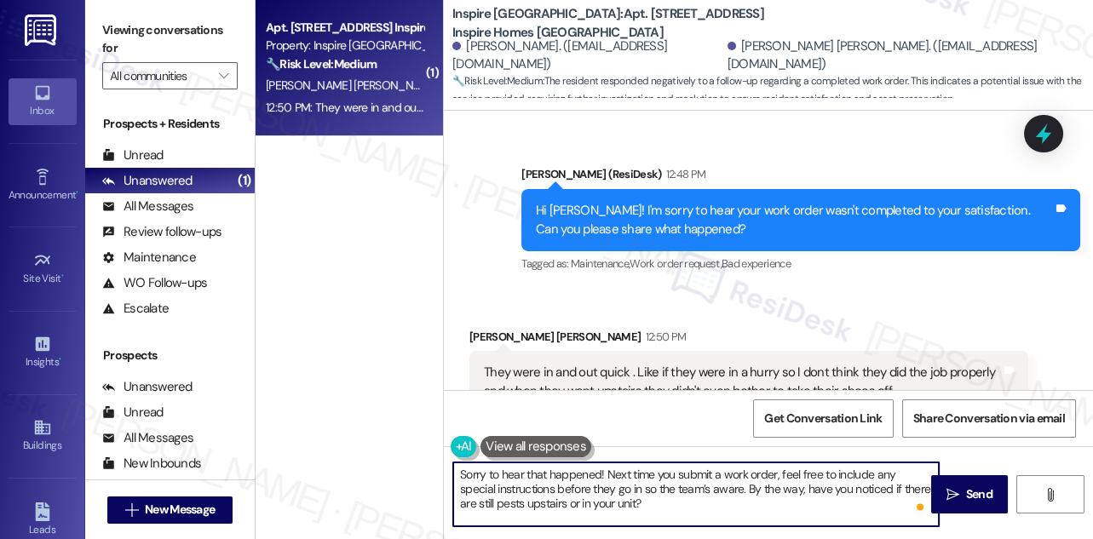
click at [641, 503] on textarea "Sorry to hear that happened! Next time you submit a work order, feel free to in…" at bounding box center [696, 495] width 486 height 64
click at [699, 509] on textarea "Sorry to hear that happened! Next time you submit a work order, feel free to in…" at bounding box center [696, 495] width 486 height 64
drag, startPoint x: 767, startPoint y: 491, endPoint x: 924, endPoint y: 492, distance: 157.6
click at [924, 492] on textarea "Sorry to hear that happened! Next time you submit a work order, feel free to in…" at bounding box center [696, 495] width 486 height 64
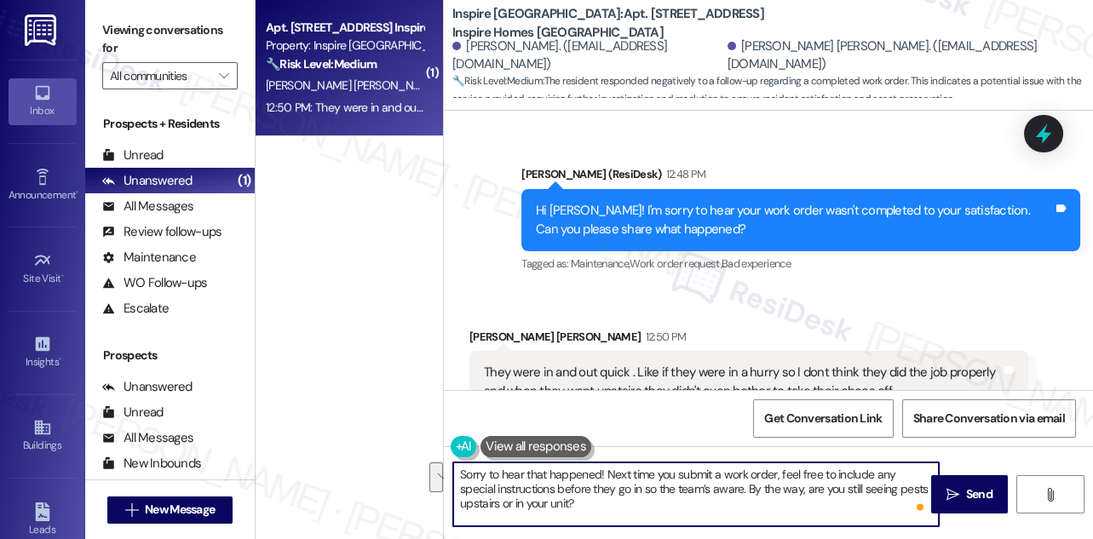
drag, startPoint x: 764, startPoint y: 513, endPoint x: 711, endPoint y: 487, distance: 59.4
click at [711, 487] on textarea "Sorry to hear that happened! Next time you submit a work order, feel free to in…" at bounding box center [696, 495] width 486 height 64
drag, startPoint x: 763, startPoint y: 487, endPoint x: 711, endPoint y: 487, distance: 52.8
click at [711, 487] on textarea "Sorry to hear that happened! Next time you submit a work order, feel free to in…" at bounding box center [696, 495] width 486 height 64
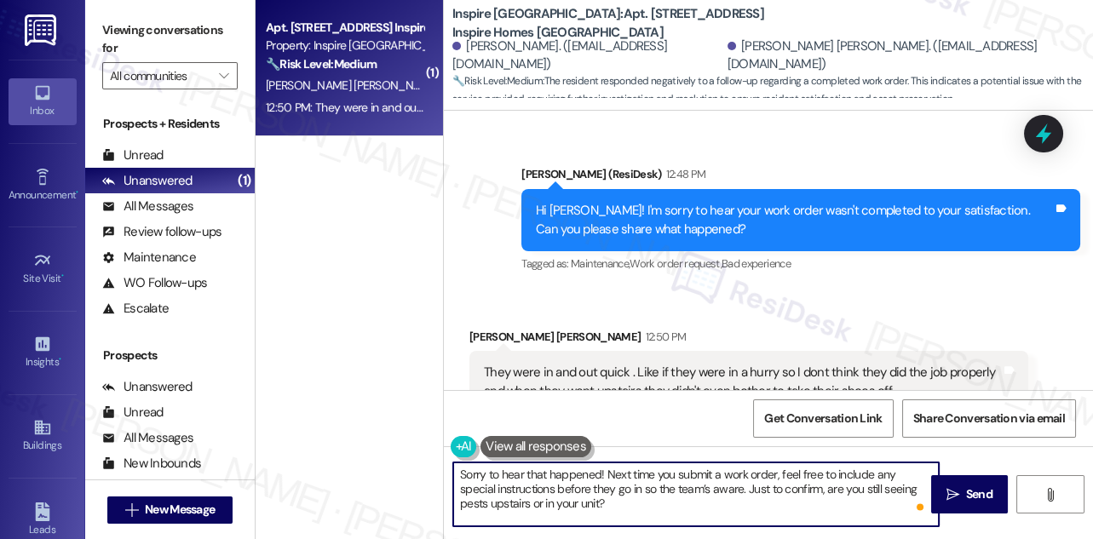
click at [622, 508] on textarea "Sorry to hear that happened! Next time you submit a work order, feel free to in…" at bounding box center [696, 495] width 486 height 64
click at [623, 508] on textarea "Sorry to hear that happened! Next time you submit a work order, feel free to in…" at bounding box center [696, 495] width 486 height 64
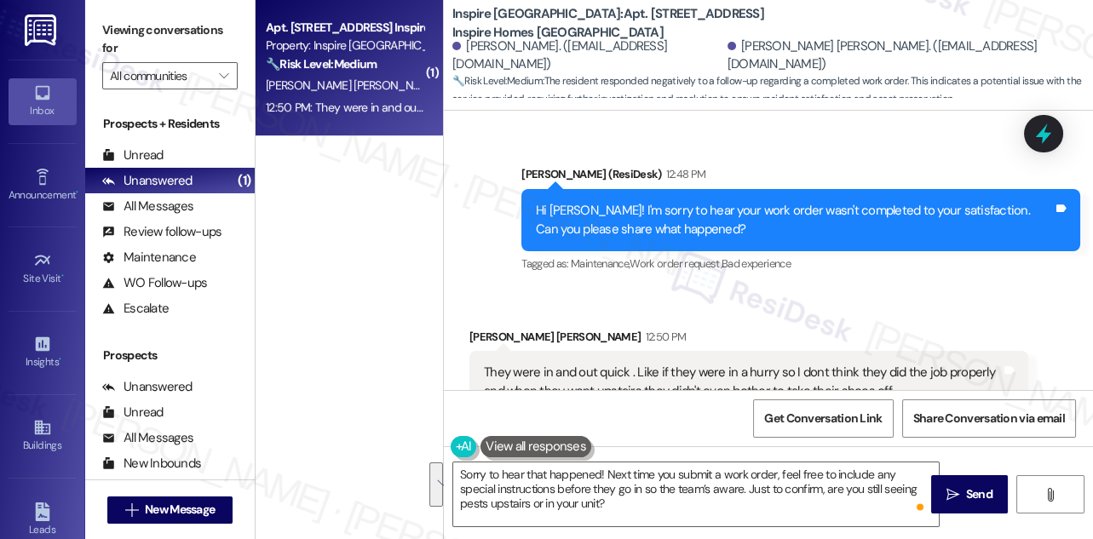
drag, startPoint x: 131, startPoint y: 39, endPoint x: 255, endPoint y: 140, distance: 159.3
click at [131, 39] on label "Viewing conversations for" at bounding box center [169, 39] width 135 height 45
click at [519, 465] on textarea "Sorry to hear that happened! Next time you submit a work order, feel free to in…" at bounding box center [696, 495] width 486 height 64
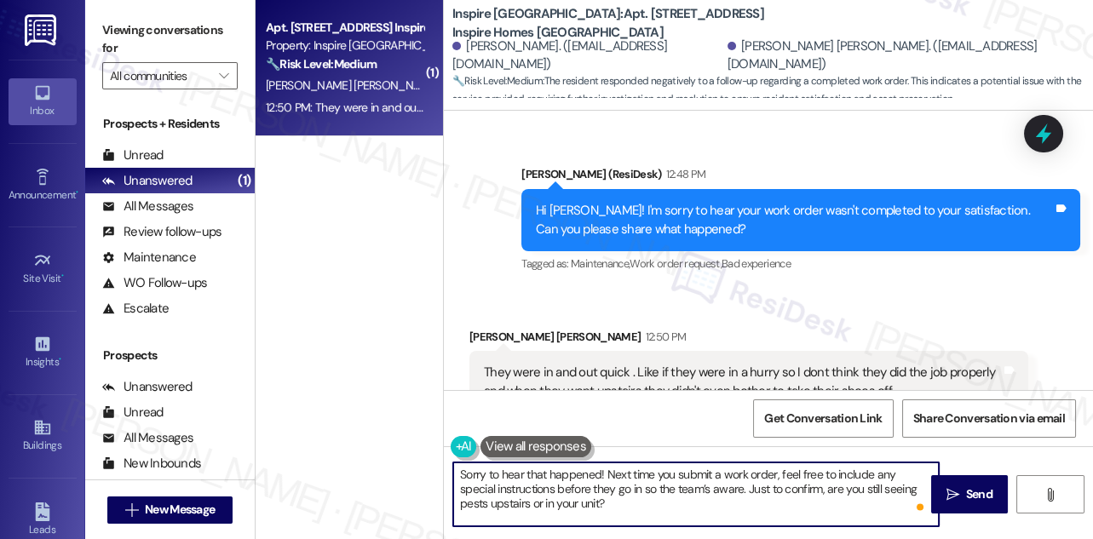
paste textarea "so the team’s aware before they come in. Just to confirm, are you still seeing …"
click at [600, 485] on textarea "Sorry to hear that happened! Next time you submit a work order, feel free to in…" at bounding box center [696, 495] width 486 height 64
click at [654, 491] on textarea "Sorry to hear that happened! Next time you submit a work order, feel free to in…" at bounding box center [696, 495] width 486 height 64
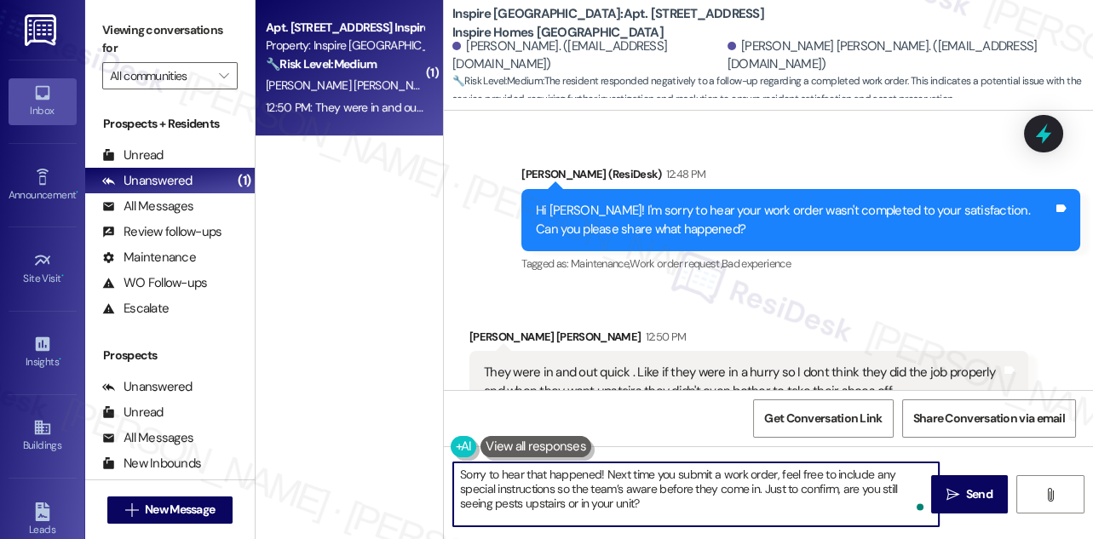
click at [604, 494] on textarea "Sorry to hear that happened! Next time you submit a work order, feel free to in…" at bounding box center [696, 495] width 486 height 64
click at [682, 499] on textarea "Sorry to hear that happened! Next time you submit a work order, feel free to in…" at bounding box center [696, 495] width 486 height 64
click at [690, 482] on textarea "Sorry to hear that happened! Next time you submit a work order, feel free to in…" at bounding box center [696, 495] width 486 height 64
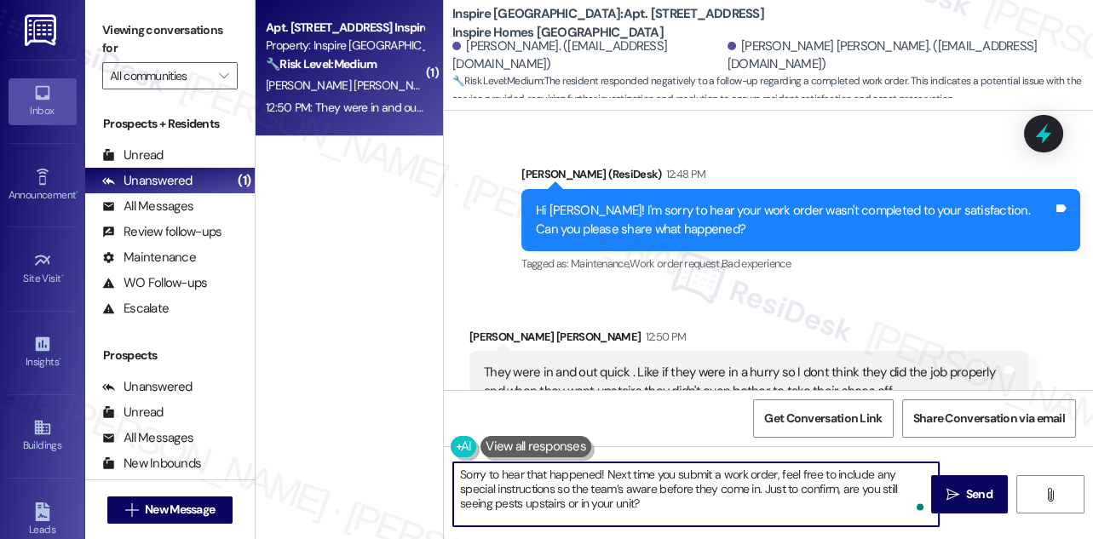
click at [690, 482] on textarea "Sorry to hear that happened! Next time you submit a work order, feel free to in…" at bounding box center [696, 495] width 486 height 64
click at [734, 501] on textarea "Sorry to hear that happened! Next time you submit a work order, feel free to in…" at bounding box center [696, 495] width 486 height 64
drag, startPoint x: 734, startPoint y: 501, endPoint x: 757, endPoint y: 497, distance: 23.4
click at [734, 501] on textarea "Sorry to hear that happened! Next time you submit a work order, feel free to in…" at bounding box center [696, 495] width 486 height 64
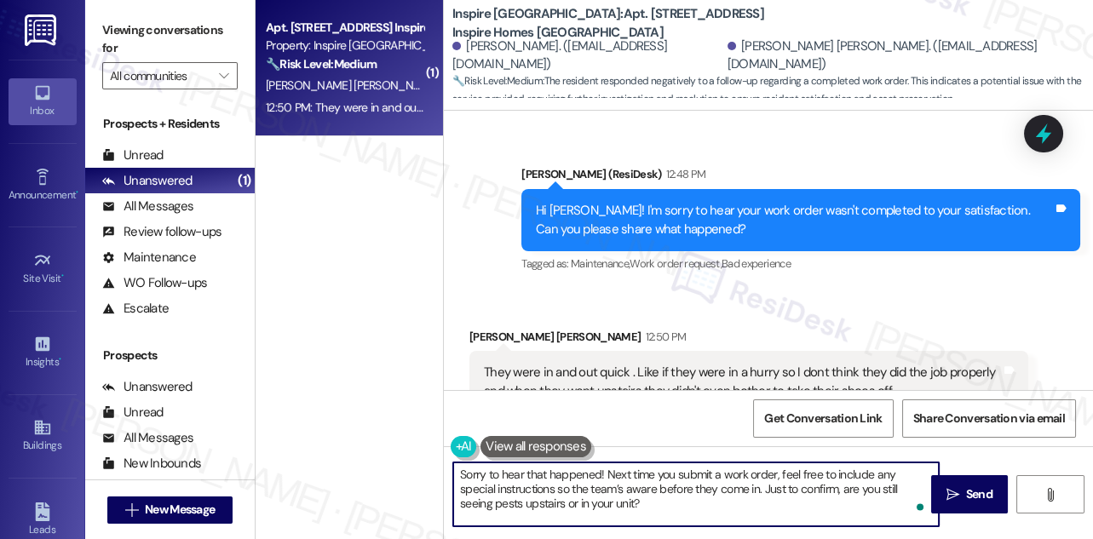
click at [772, 483] on textarea "Sorry to hear that happened! Next time you submit a work order, feel free to in…" at bounding box center [696, 495] width 486 height 64
click at [739, 493] on textarea "Sorry to hear that happened! Next time you submit a work order, feel free to in…" at bounding box center [696, 495] width 486 height 64
type textarea "Sorry to hear that happened! Next time you submit a work order, feel free to in…"
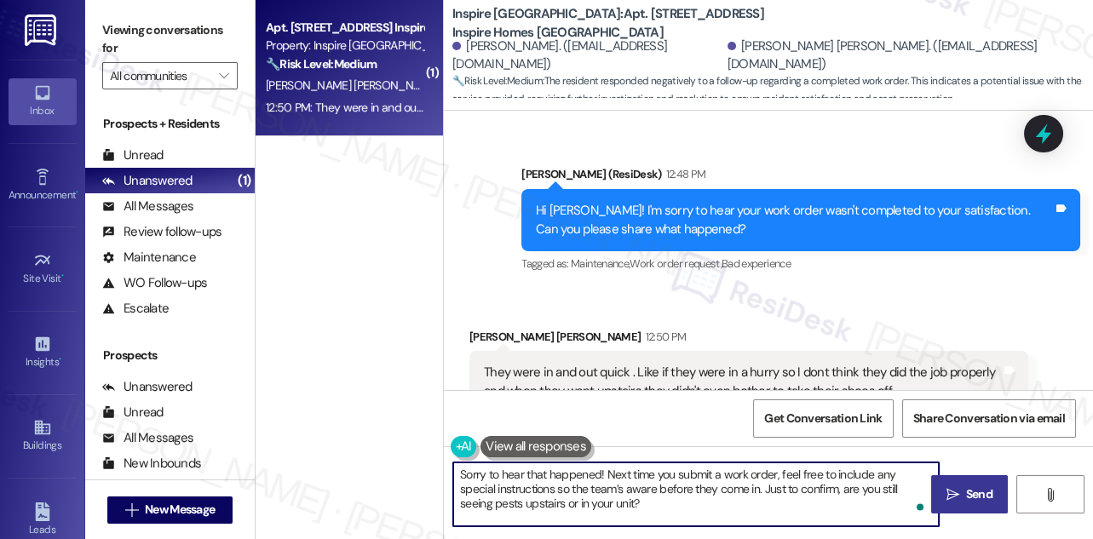
click at [968, 483] on button " Send" at bounding box center [970, 494] width 78 height 38
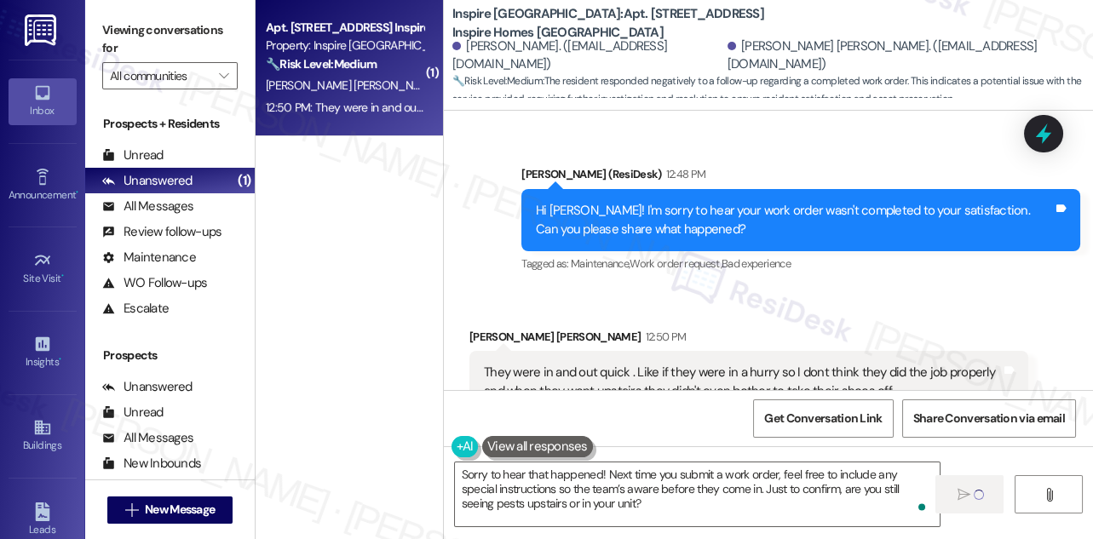
click at [638, 202] on div "Hi [PERSON_NAME]! I'm sorry to hear your work order wasn't completed to your sa…" at bounding box center [794, 220] width 517 height 37
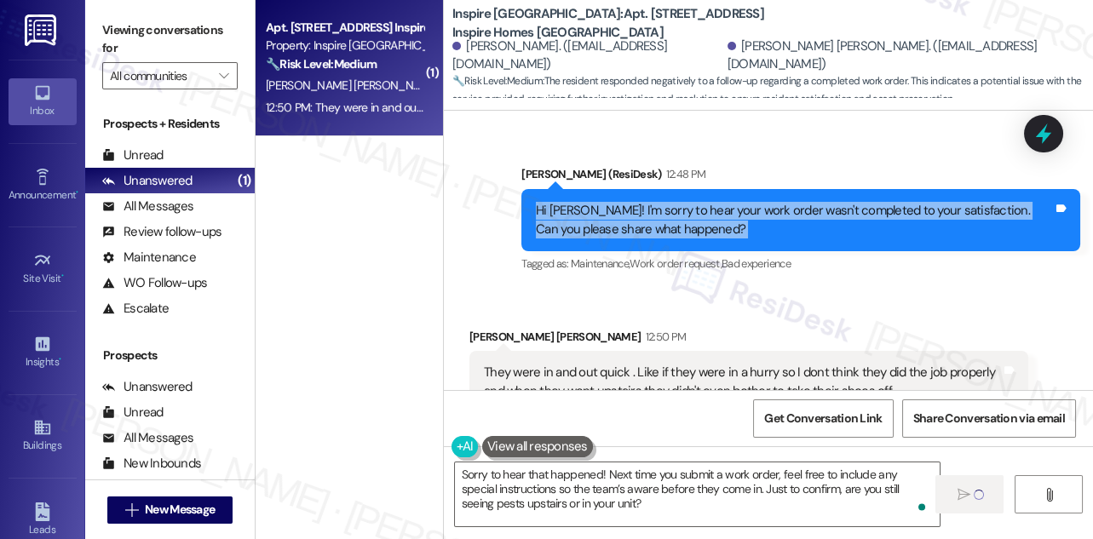
click at [638, 202] on div "Hi [PERSON_NAME]! I'm sorry to hear your work order wasn't completed to your sa…" at bounding box center [794, 220] width 517 height 37
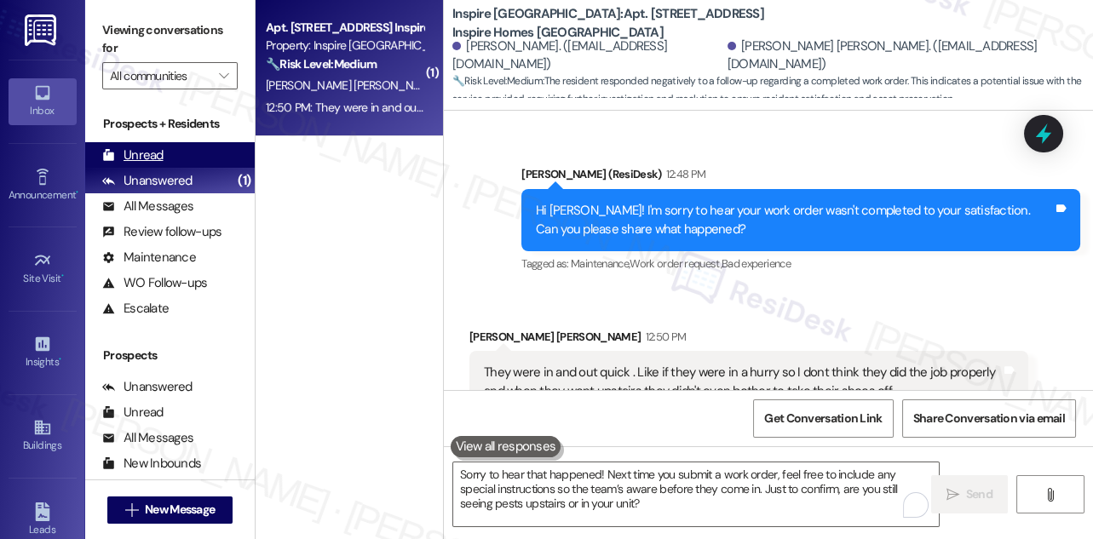
click at [159, 157] on div "Unread" at bounding box center [132, 156] width 61 height 18
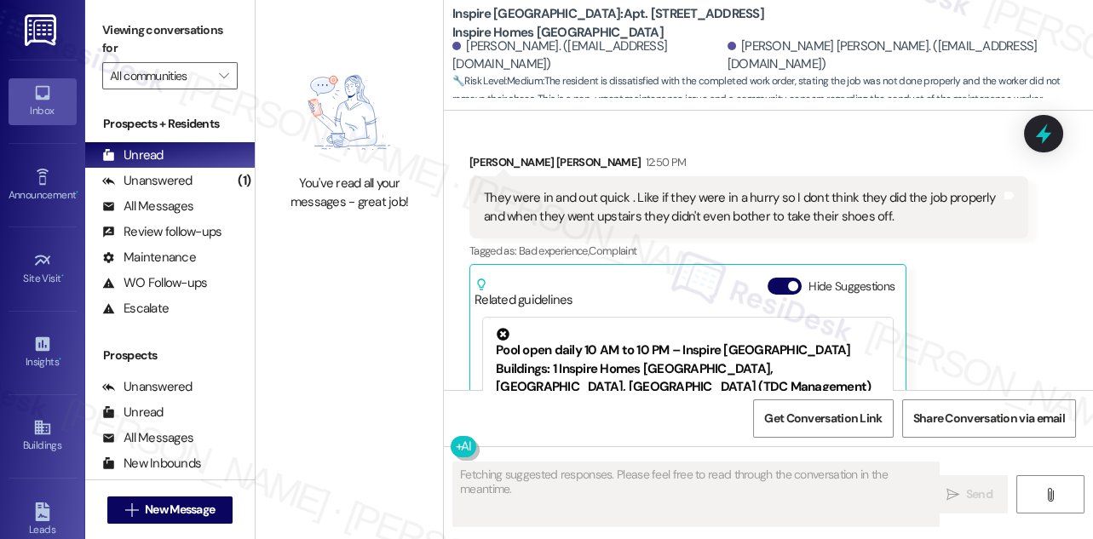
scroll to position [2454, 0]
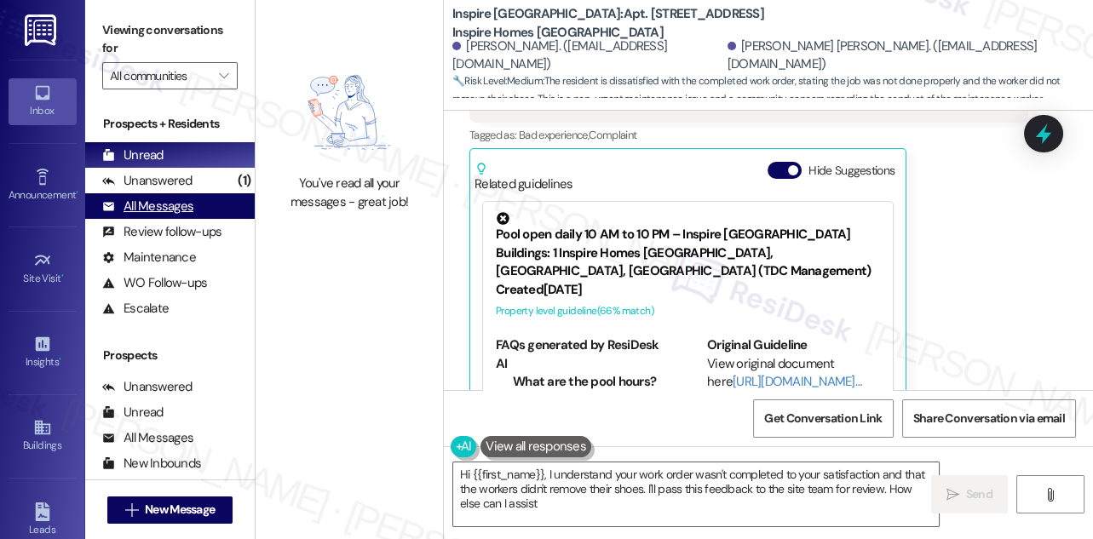
type textarea "Hi {{first_name}}, I understand your work order wasn't completed to your satisf…"
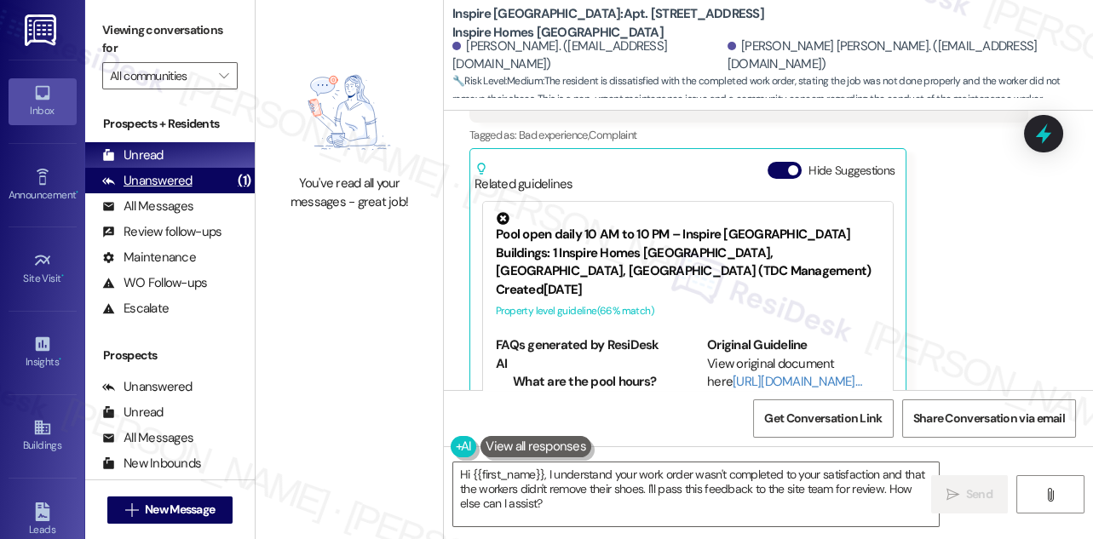
click at [193, 174] on div "Unanswered (1)" at bounding box center [170, 181] width 170 height 26
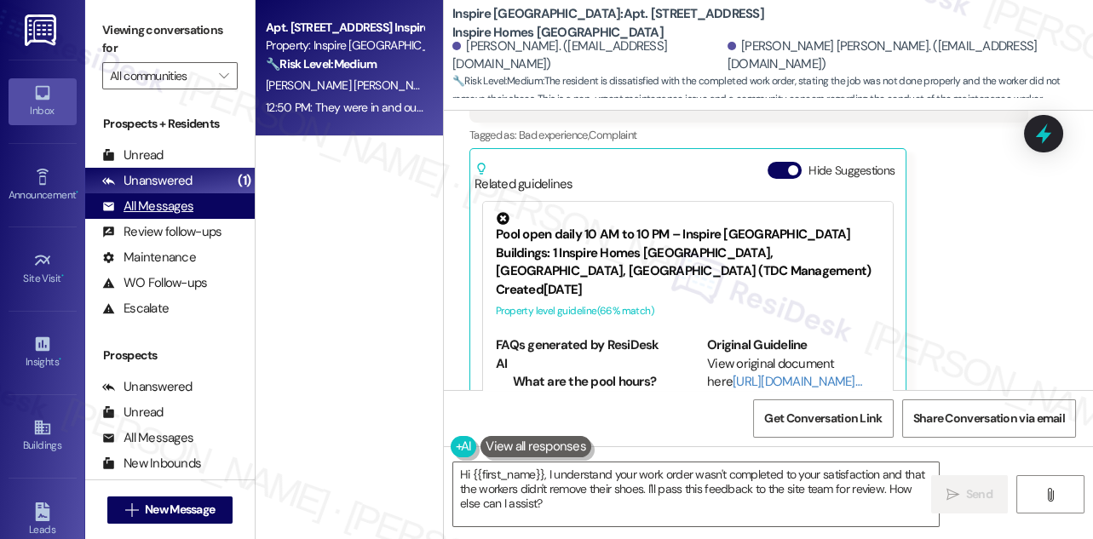
click at [164, 201] on div "All Messages" at bounding box center [147, 207] width 91 height 18
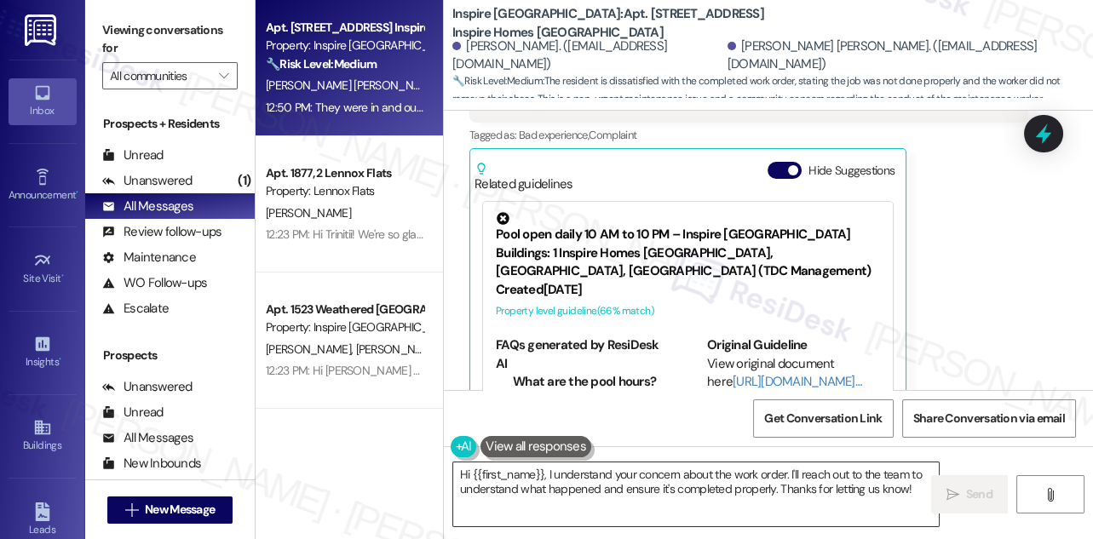
click at [575, 481] on textarea "Hi {{first_name}}, I understand your concern about the work order. I'll reach o…" at bounding box center [696, 495] width 486 height 64
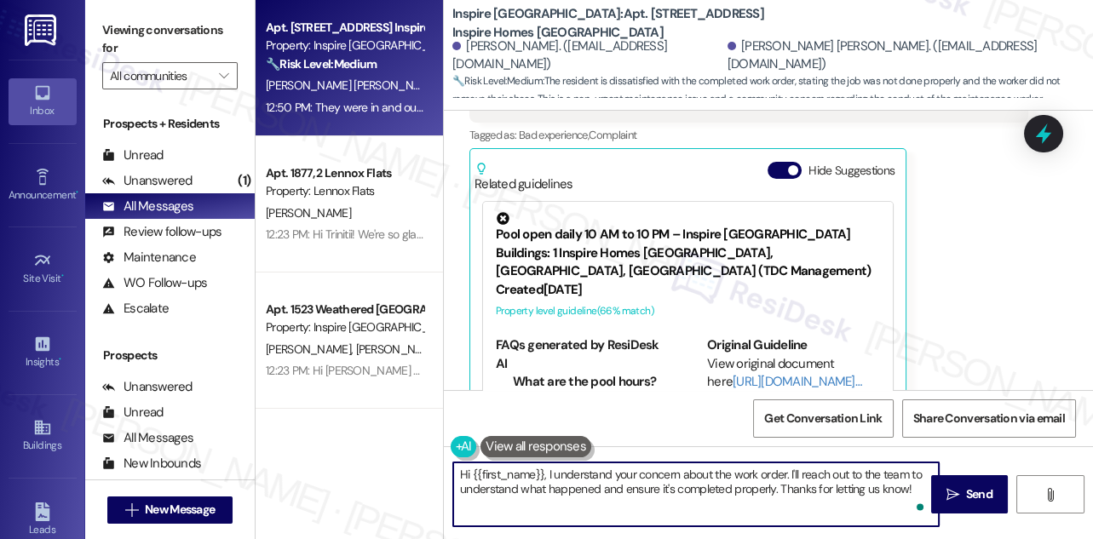
paste textarea "Sorry to hear that happened! Next time you submit a work order, feel free to in…"
type textarea "Sorry to hear that happened! Next time you submit a work order, feel free to in…"
click at [789, 165] on span "button" at bounding box center [793, 170] width 10 height 10
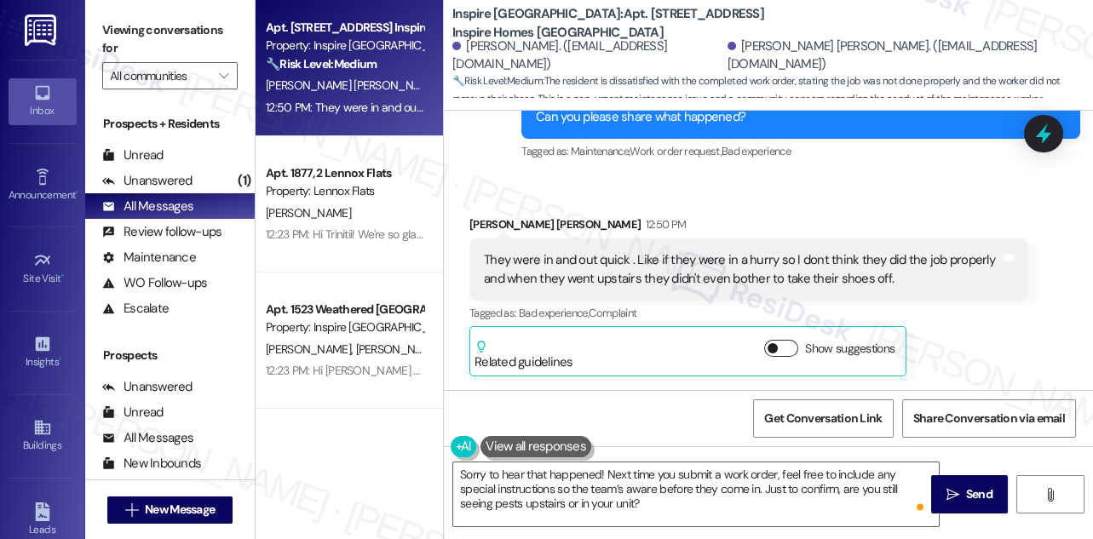
scroll to position [2238, 0]
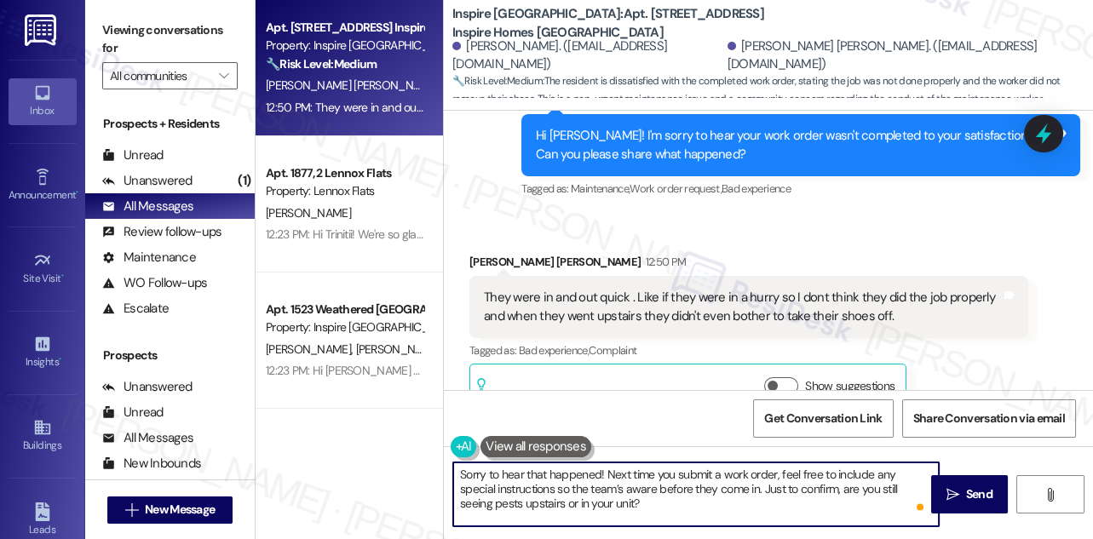
click at [577, 489] on textarea "Sorry to hear that happened! Next time you submit a work order, feel free to in…" at bounding box center [696, 495] width 486 height 64
click at [679, 506] on textarea "Sorry to hear that happened! Next time you submit a work order, feel free to in…" at bounding box center [696, 495] width 486 height 64
click at [949, 497] on icon "" at bounding box center [952, 495] width 13 height 14
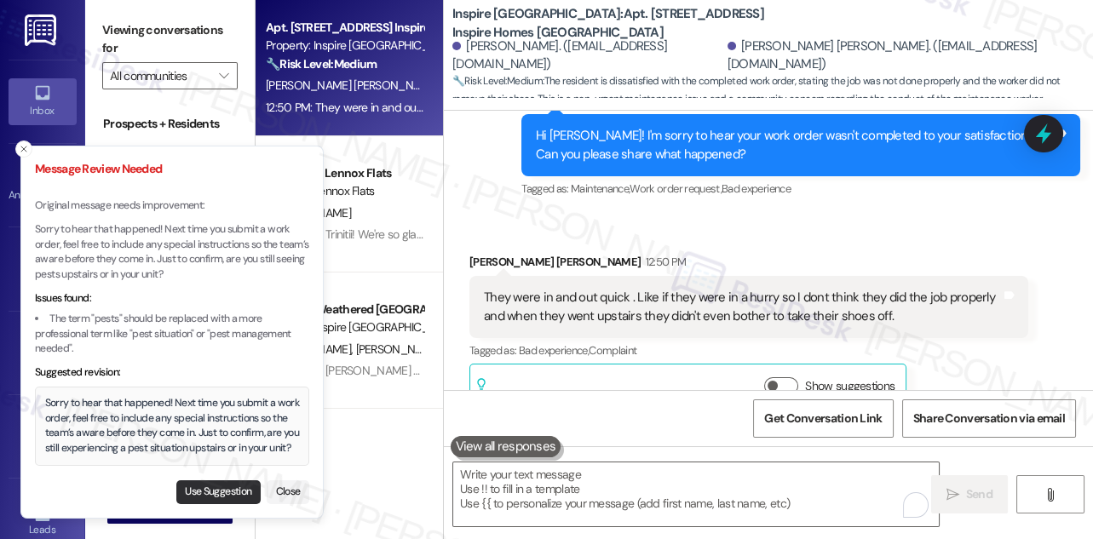
click at [198, 486] on button "Use Suggestion" at bounding box center [218, 492] width 84 height 24
type textarea "Sorry to hear that happened! Next time you submit a work order, feel free to in…"
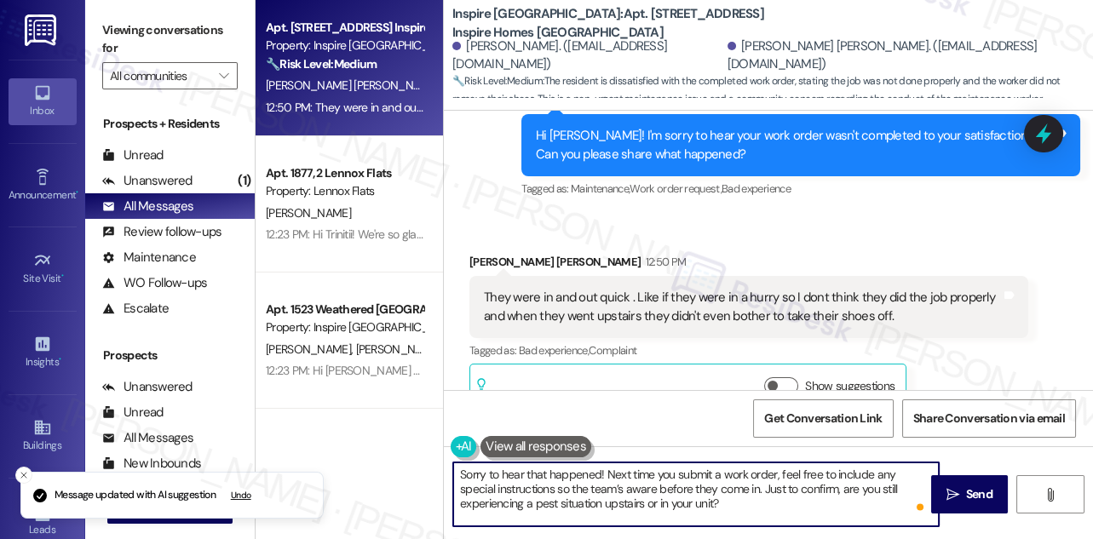
click at [815, 491] on textarea "Sorry to hear that happened! Next time you submit a work order, feel free to in…" at bounding box center [696, 495] width 486 height 64
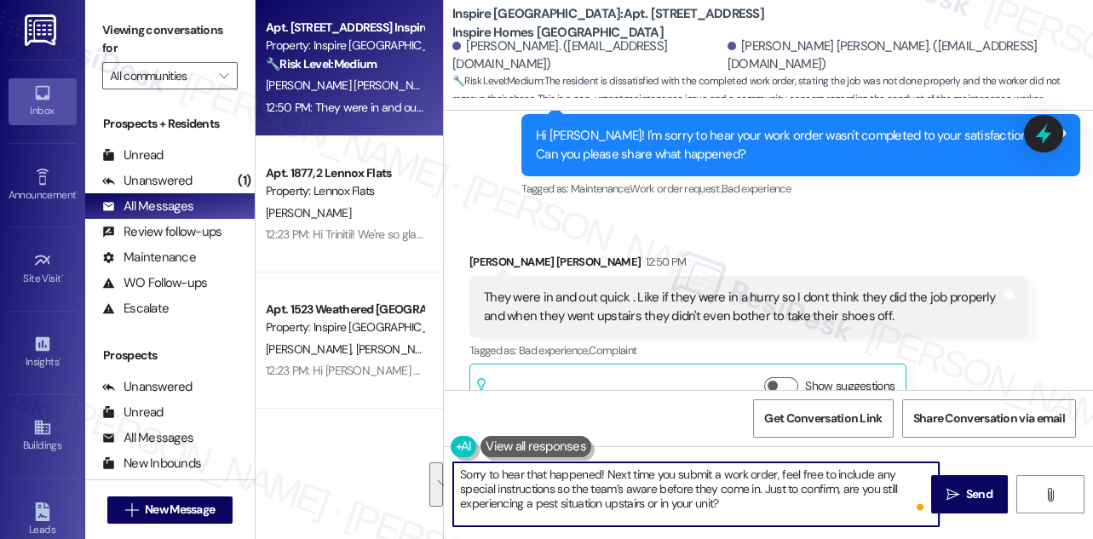
click at [724, 475] on textarea "Sorry to hear that happened! Next time you submit a work order, feel free to in…" at bounding box center [696, 495] width 486 height 64
drag, startPoint x: 653, startPoint y: 471, endPoint x: 752, endPoint y: 486, distance: 100.7
click at [752, 486] on textarea "Sorry to hear that happened! Next time you submit a work order, feel free to in…" at bounding box center [696, 495] width 486 height 64
click at [626, 484] on textarea "Sorry to hear that happened! Next time you submit a work order, feel free to in…" at bounding box center [696, 495] width 486 height 64
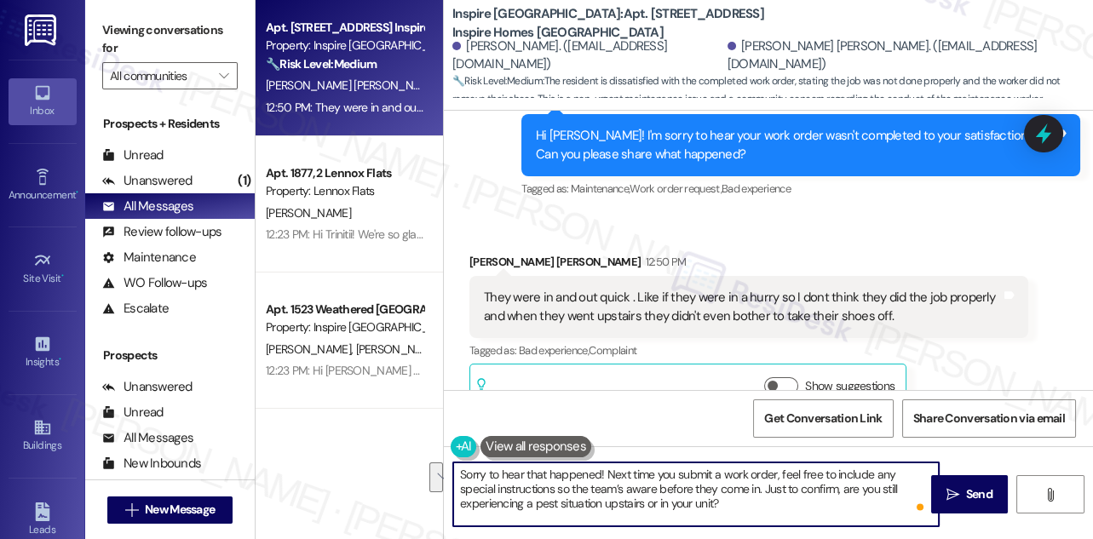
click at [626, 484] on textarea "Sorry to hear that happened! Next time you submit a work order, feel free to in…" at bounding box center [696, 495] width 486 height 64
click at [719, 481] on textarea "Sorry to hear that happened! Next time you submit a work order, feel free to in…" at bounding box center [696, 495] width 486 height 64
click at [719, 482] on textarea "Sorry to hear that happened! Next time you submit a work order, feel free to in…" at bounding box center [696, 495] width 486 height 64
click at [782, 496] on textarea "Sorry to hear that happened! Next time you submit a work order, feel free to in…" at bounding box center [696, 495] width 486 height 64
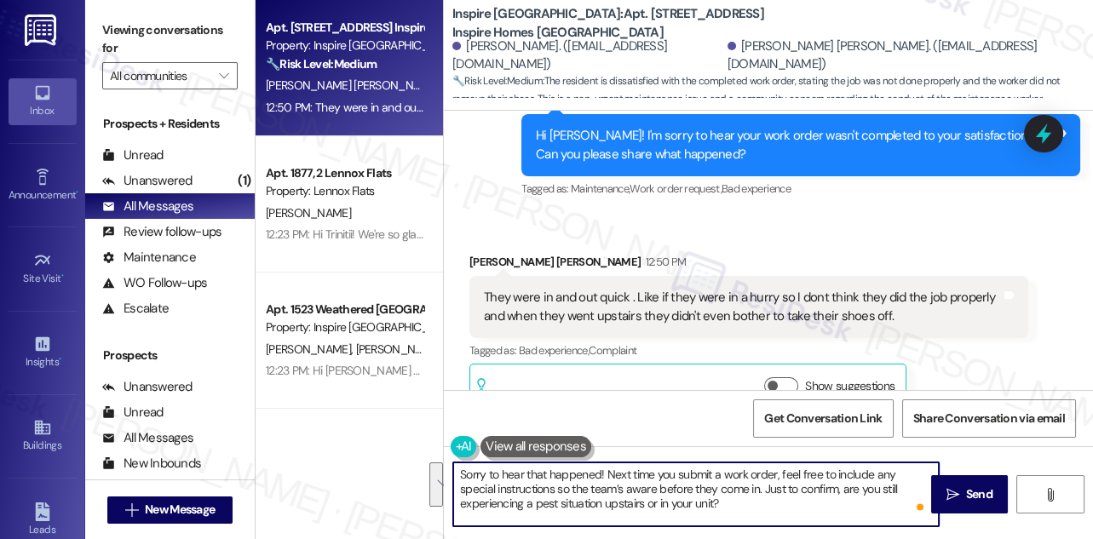
click at [782, 496] on textarea "Sorry to hear that happened! Next time you submit a work order, feel free to in…" at bounding box center [696, 495] width 486 height 64
click at [811, 504] on textarea "Sorry to hear that happened! Next time you submit a work order, feel free to in…" at bounding box center [696, 495] width 486 height 64
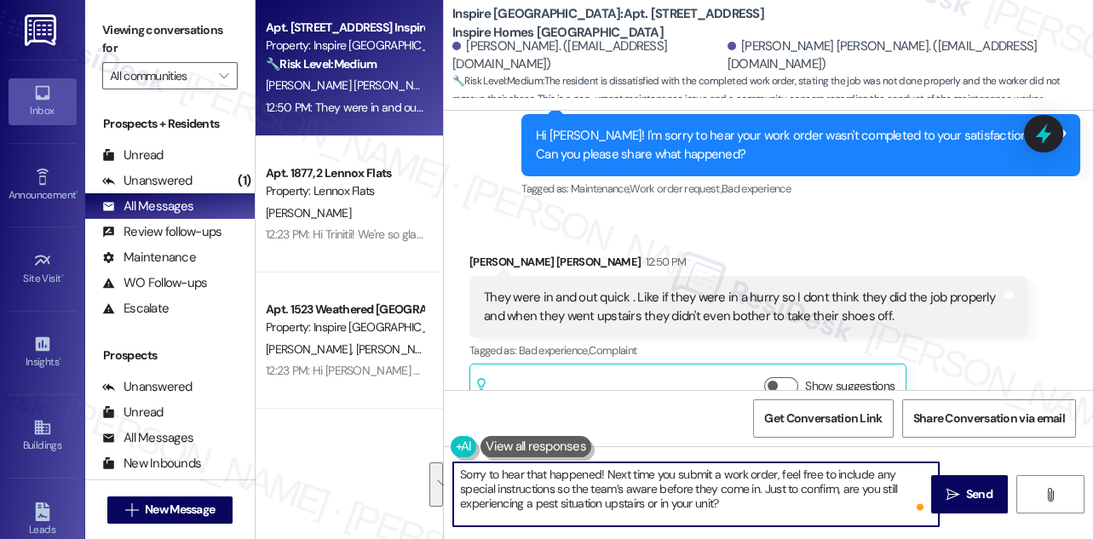
click at [750, 496] on textarea "Sorry to hear that happened! Next time you submit a work order, feel free to in…" at bounding box center [696, 495] width 486 height 64
drag, startPoint x: 604, startPoint y: 470, endPoint x: 806, endPoint y: 496, distance: 203.5
click at [806, 496] on textarea "Sorry to hear that happened! Next time you submit a work order, feel free to in…" at bounding box center [696, 495] width 486 height 64
click at [625, 494] on textarea "Sorry to hear that happened! Next time you submit a work order, feel free to in…" at bounding box center [696, 495] width 486 height 64
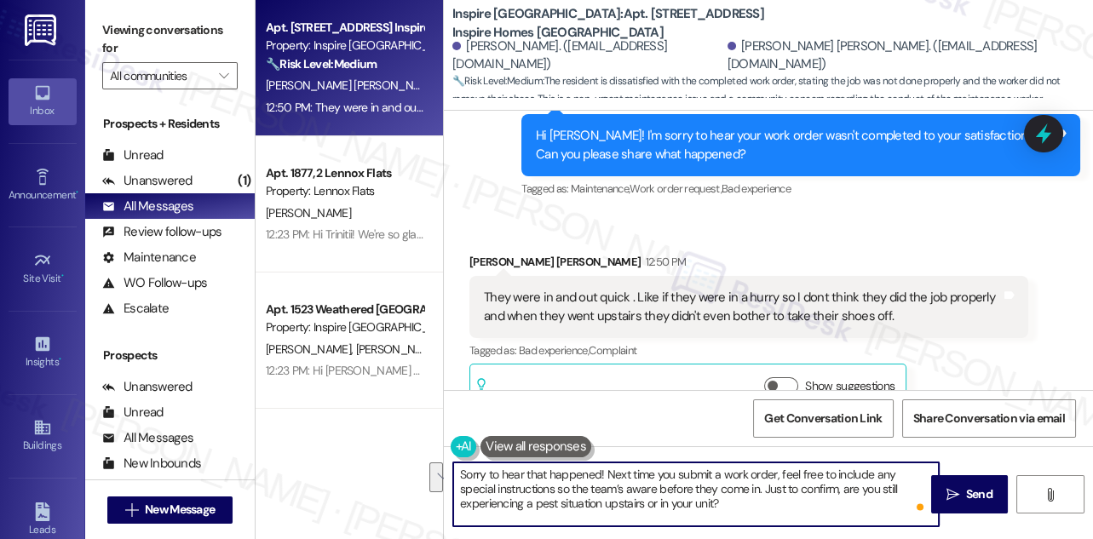
click at [625, 494] on textarea "Sorry to hear that happened! Next time you submit a work order, feel free to in…" at bounding box center [696, 495] width 486 height 64
click at [765, 489] on textarea "Sorry to hear that happened! Next time you submit a work order, feel free to in…" at bounding box center [696, 495] width 486 height 64
click at [754, 497] on textarea "Sorry to hear that happened! Next time you submit a work order, feel free to in…" at bounding box center [696, 495] width 486 height 64
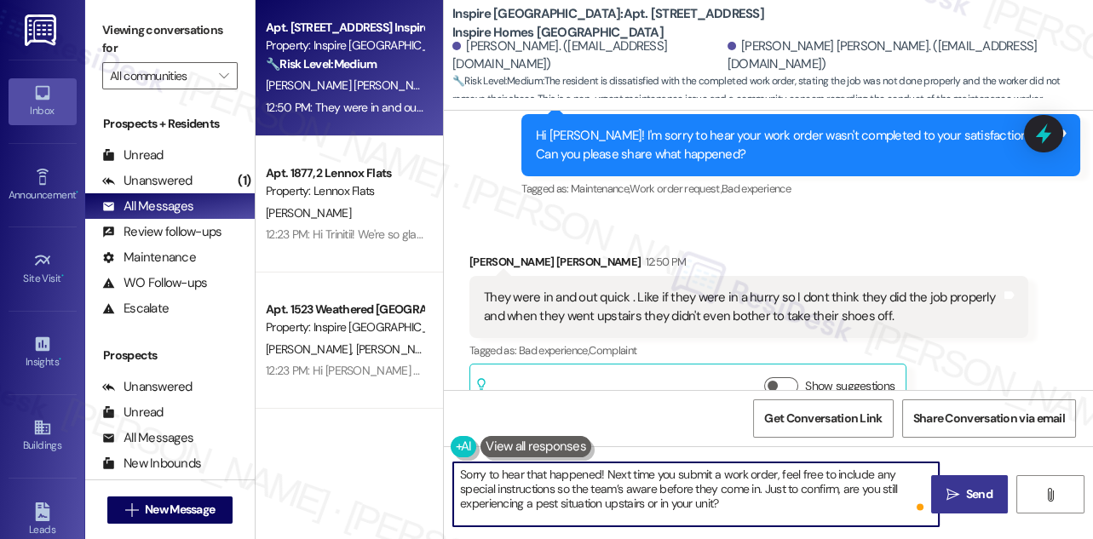
click at [966, 496] on span "Send" at bounding box center [979, 495] width 26 height 18
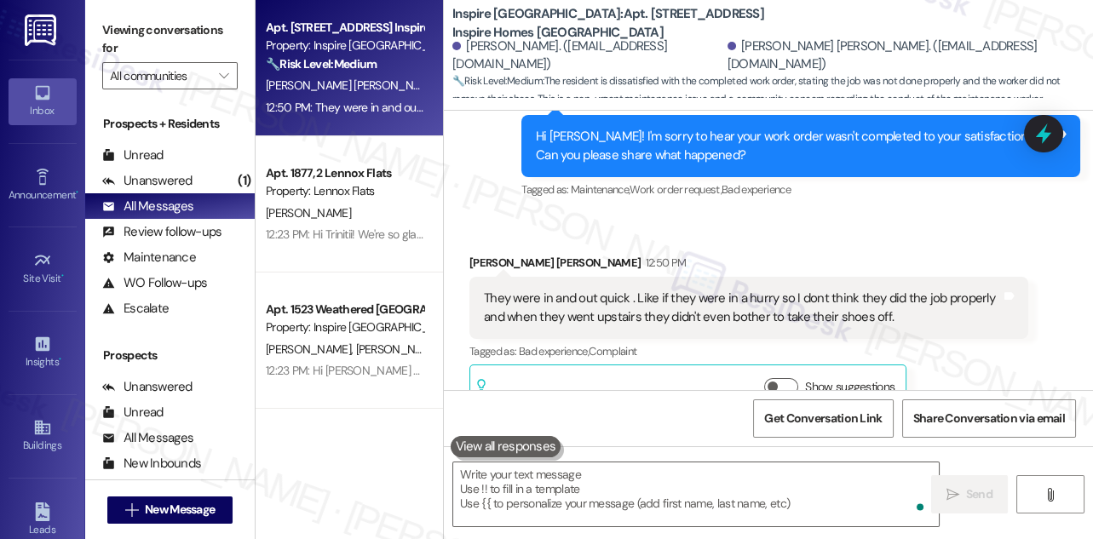
scroll to position [2394, 0]
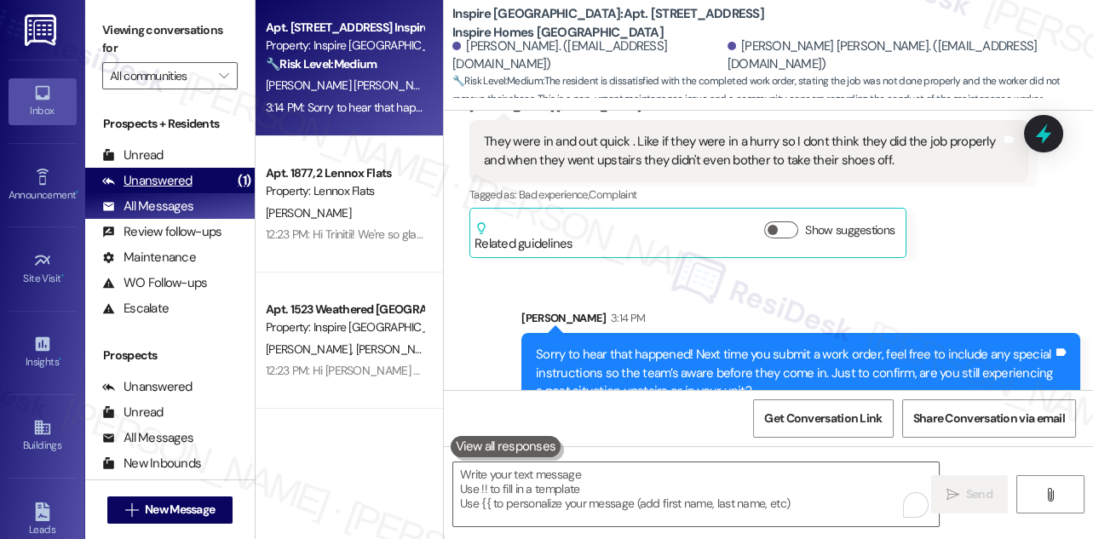
click at [202, 189] on div "Unanswered (1)" at bounding box center [170, 181] width 170 height 26
